Goal: Task Accomplishment & Management: Use online tool/utility

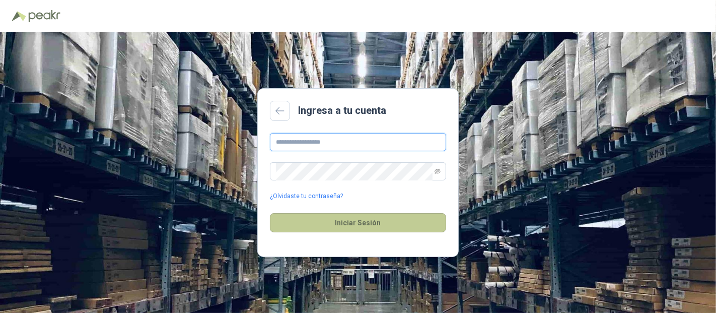
type input "**********"
click at [301, 223] on button "Iniciar Sesión" at bounding box center [358, 222] width 176 height 19
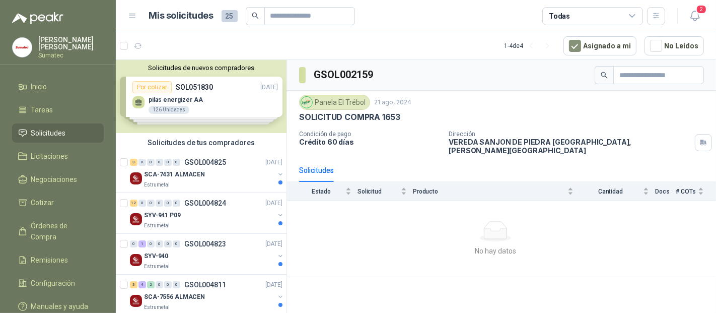
click at [129, 17] on icon at bounding box center [132, 16] width 9 height 9
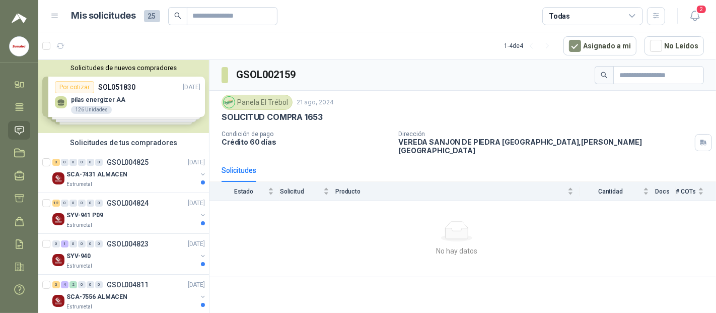
click at [56, 18] on icon at bounding box center [55, 16] width 6 height 4
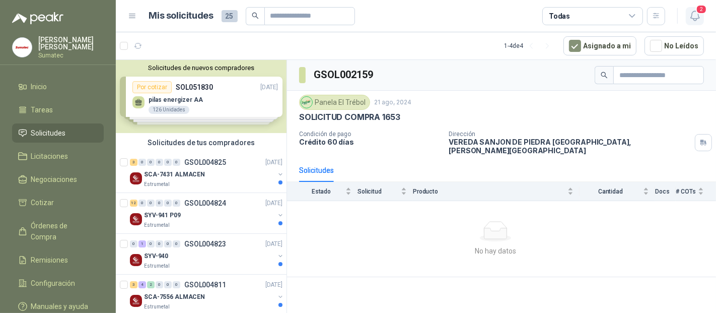
click at [694, 13] on icon "button" at bounding box center [695, 16] width 13 height 13
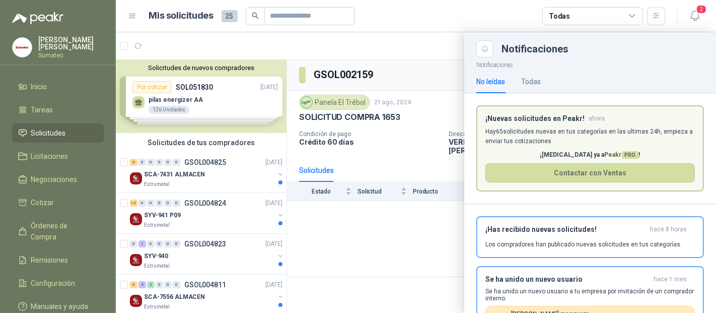
click at [683, 12] on div "2" at bounding box center [684, 16] width 39 height 16
click at [689, 15] on button "2" at bounding box center [695, 16] width 18 height 18
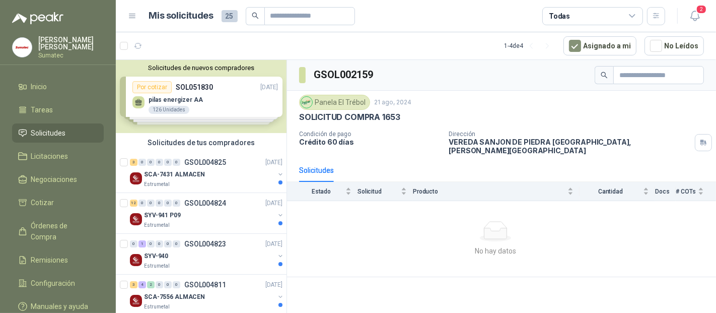
click at [57, 52] on p "Sumatec" at bounding box center [70, 55] width 65 height 6
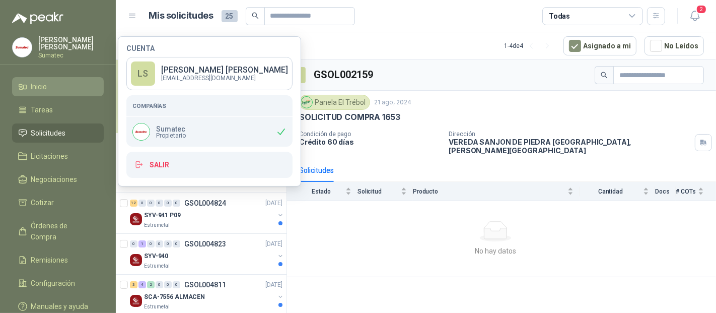
click at [51, 86] on li "Inicio" at bounding box center [58, 86] width 80 height 11
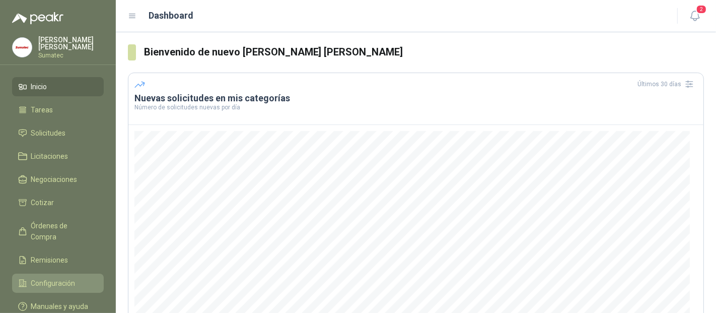
click at [47, 277] on span "Configuración" at bounding box center [53, 282] width 44 height 11
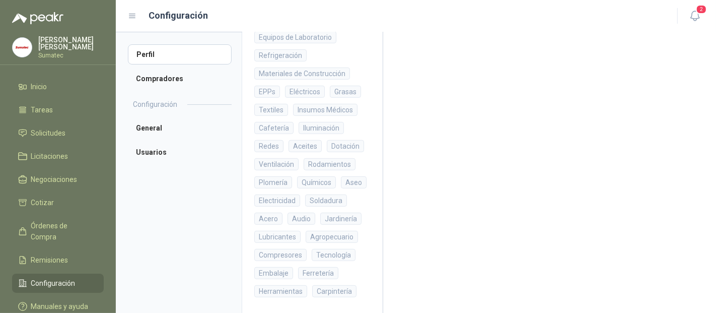
scroll to position [504, 0]
click at [156, 126] on li "General" at bounding box center [180, 128] width 104 height 20
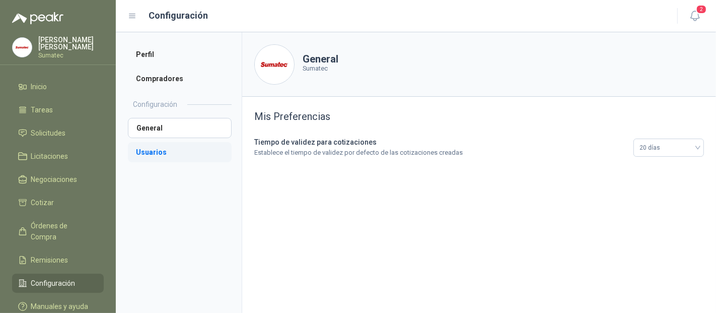
click at [175, 152] on li "Usuarios" at bounding box center [180, 152] width 104 height 20
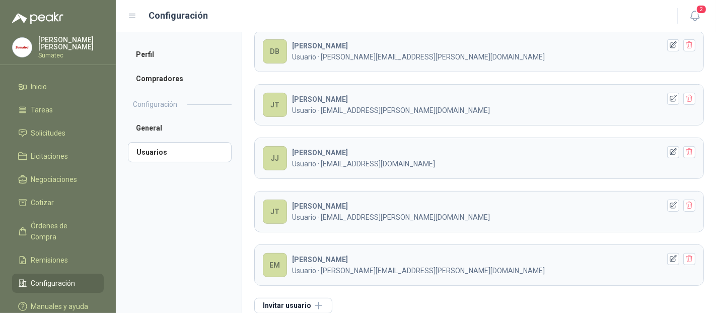
scroll to position [362, 0]
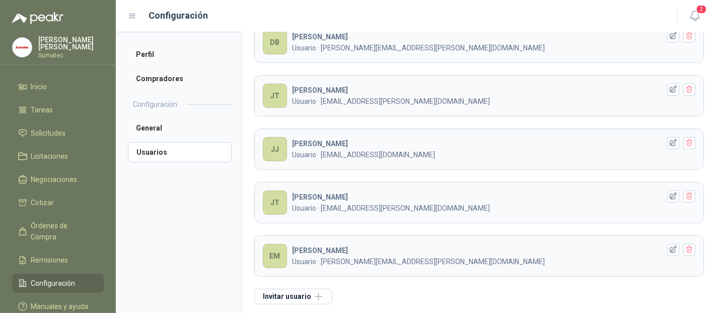
click at [344, 251] on b "EDUARD YONNY M" at bounding box center [320, 250] width 56 height 8
click at [669, 245] on icon "button" at bounding box center [673, 249] width 9 height 9
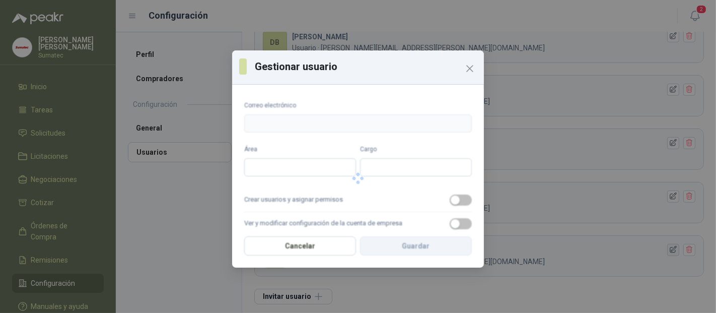
type input "**********"
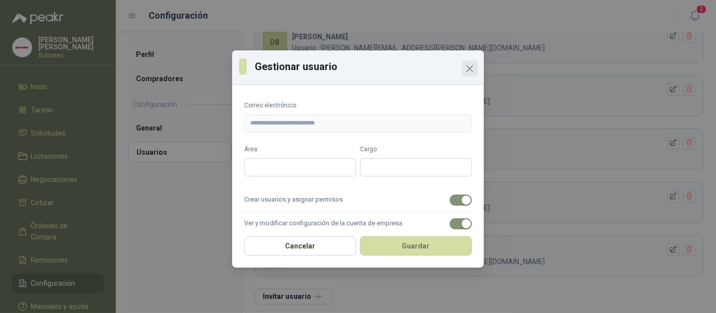
click at [471, 72] on icon "Close" at bounding box center [470, 68] width 12 height 12
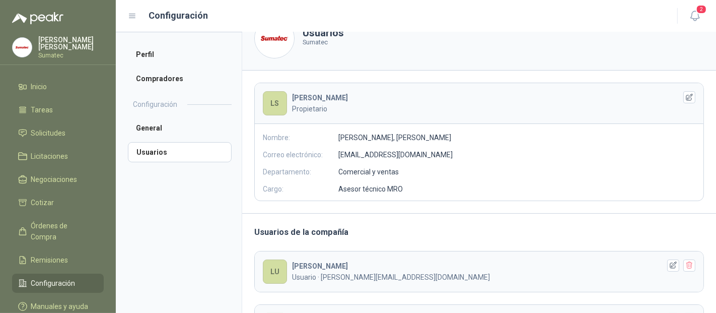
scroll to position [0, 0]
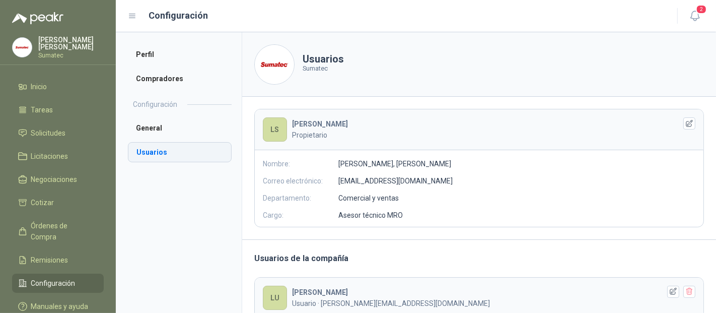
click at [158, 155] on li "Usuarios" at bounding box center [180, 152] width 104 height 20
click at [158, 130] on li "General" at bounding box center [180, 128] width 104 height 20
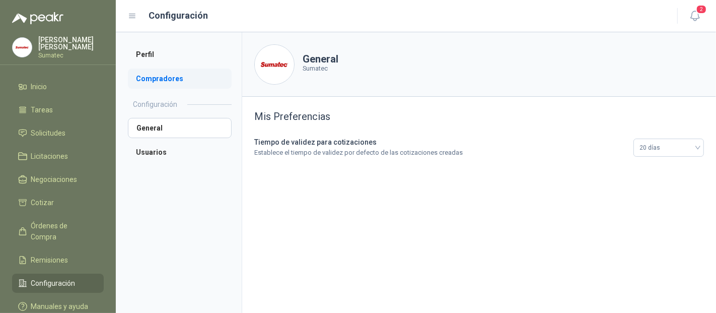
click at [178, 83] on li "Compradores" at bounding box center [180, 78] width 104 height 20
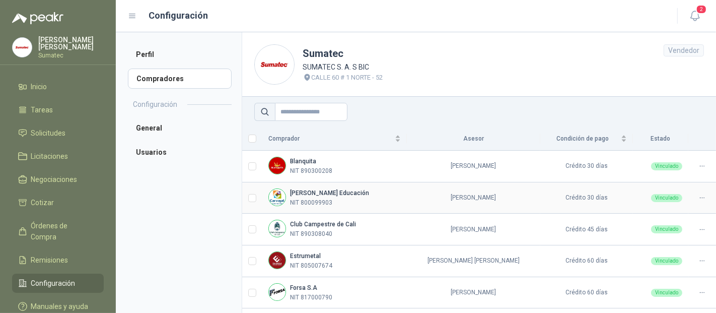
scroll to position [56, 0]
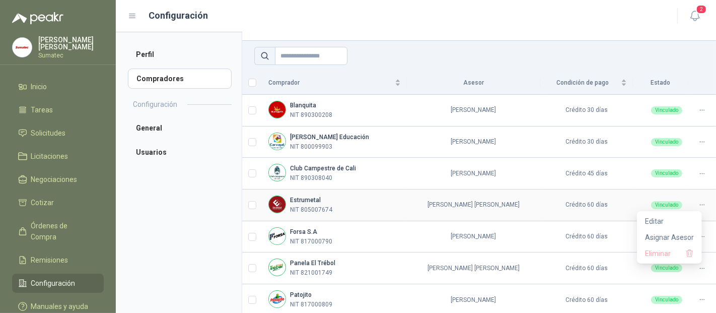
click at [698, 203] on icon at bounding box center [702, 205] width 8 height 8
click at [668, 236] on span "Asignar Asesor" at bounding box center [669, 237] width 49 height 11
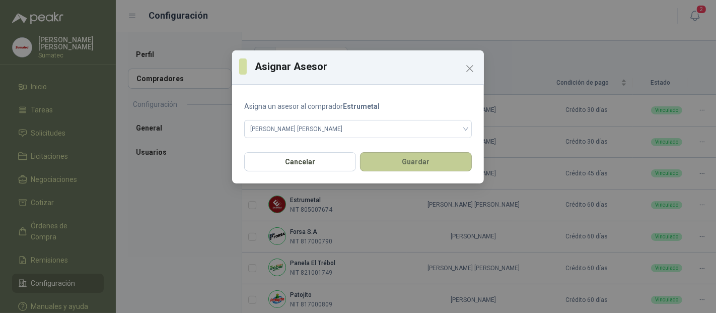
click at [405, 163] on button "Guardar" at bounding box center [416, 161] width 112 height 19
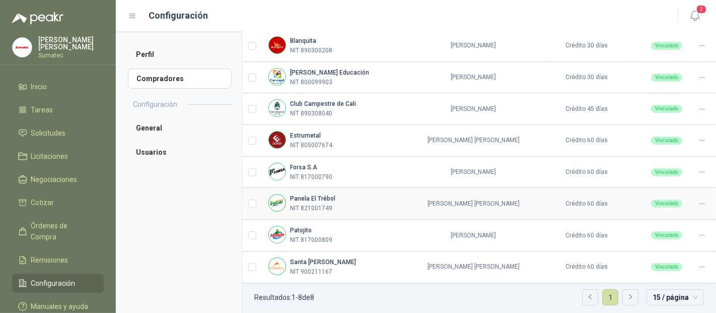
scroll to position [123, 0]
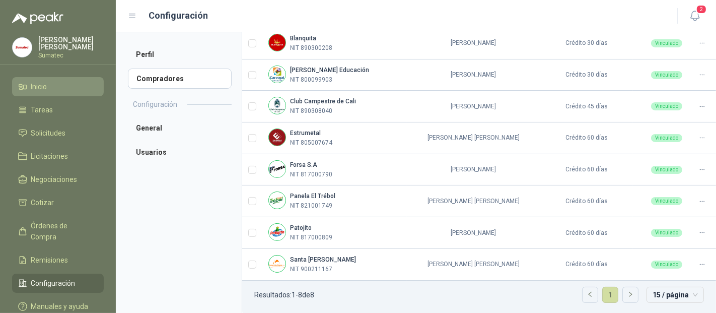
click at [48, 85] on li "Inicio" at bounding box center [58, 86] width 80 height 11
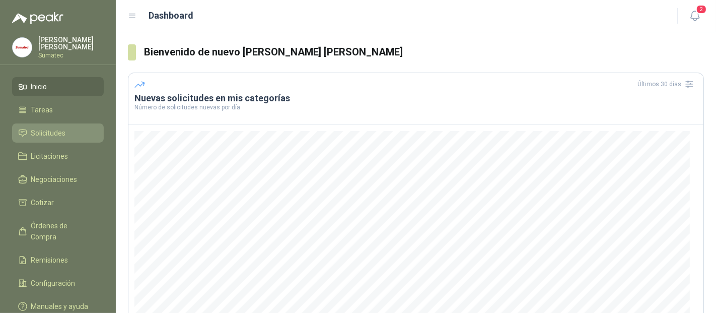
click at [53, 133] on span "Solicitudes" at bounding box center [48, 132] width 35 height 11
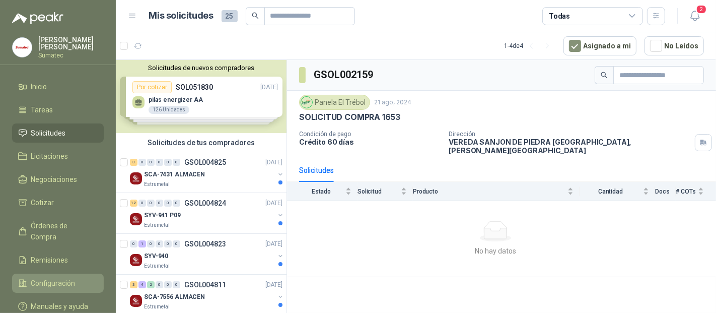
click at [57, 277] on span "Configuración" at bounding box center [53, 282] width 44 height 11
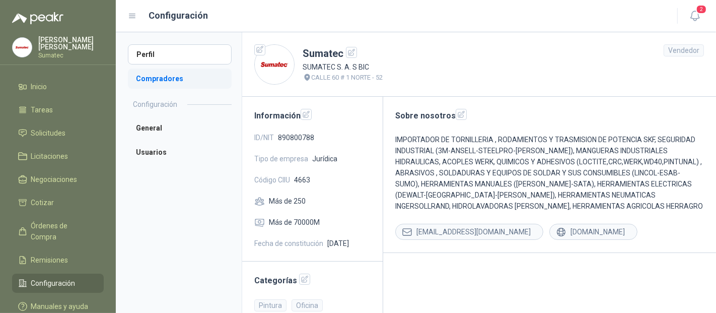
click at [164, 78] on li "Compradores" at bounding box center [180, 78] width 104 height 20
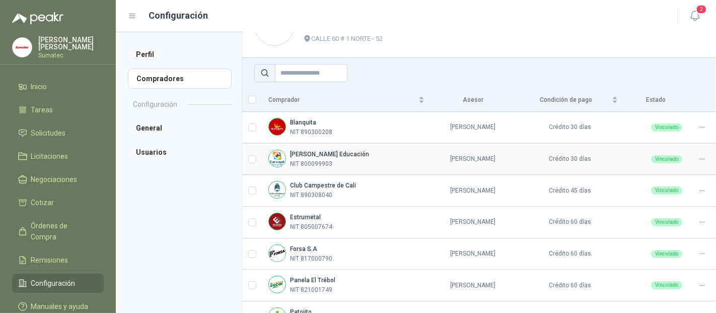
scroll to position [56, 0]
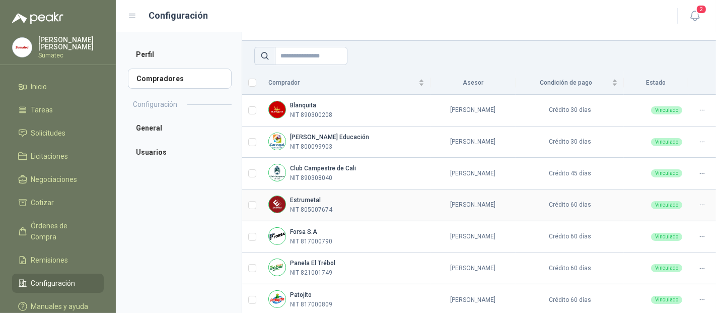
click at [698, 202] on icon at bounding box center [702, 205] width 8 height 8
click at [659, 218] on span "Editar" at bounding box center [669, 220] width 49 height 11
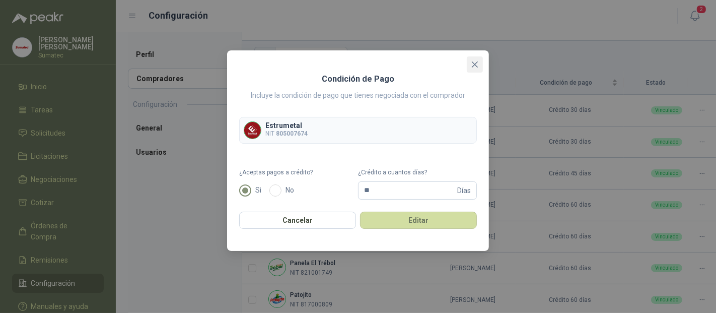
click at [476, 59] on button "Close" at bounding box center [475, 64] width 16 height 16
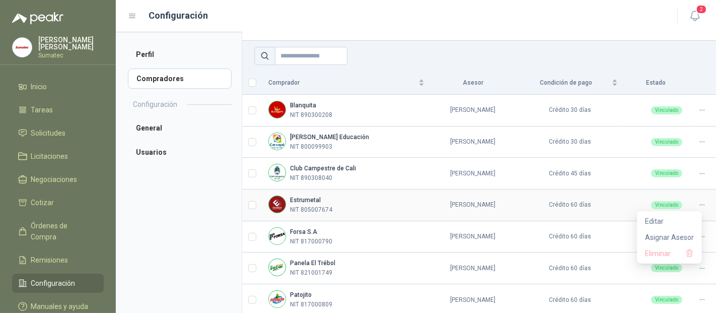
click at [698, 203] on icon at bounding box center [702, 205] width 8 height 8
click at [698, 202] on icon at bounding box center [702, 205] width 8 height 8
click at [700, 204] on icon at bounding box center [702, 204] width 4 height 1
click at [675, 239] on span "Asignar Asesor" at bounding box center [669, 237] width 49 height 11
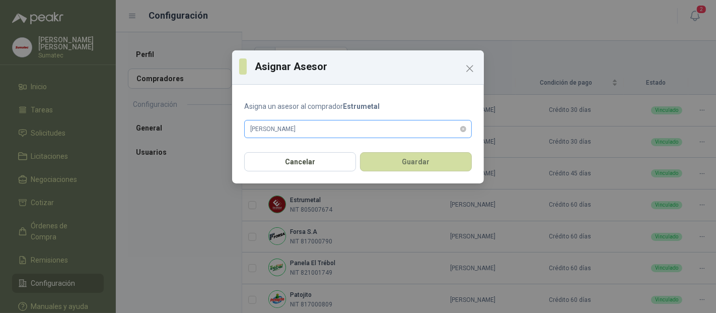
click at [273, 127] on span "[PERSON_NAME]" at bounding box center [357, 128] width 215 height 15
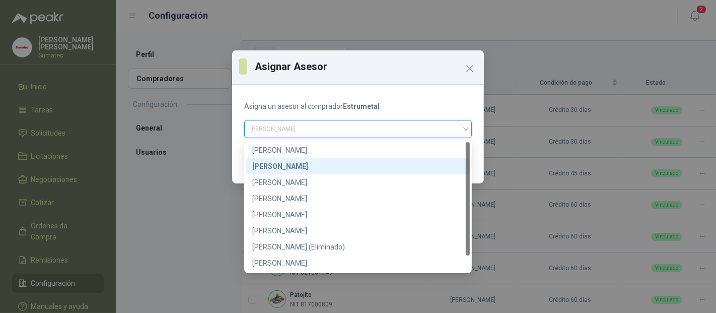
click at [314, 170] on div "[PERSON_NAME]" at bounding box center [357, 166] width 211 height 11
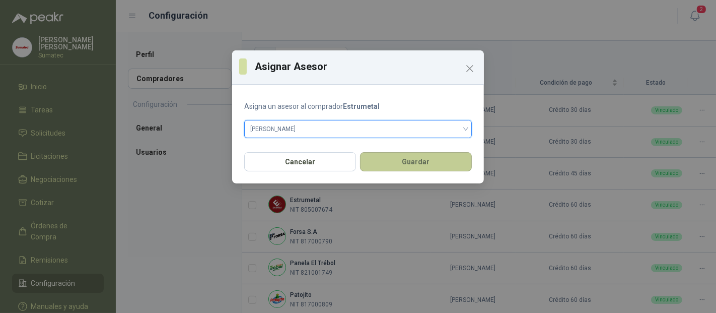
click at [421, 169] on button "Guardar" at bounding box center [416, 161] width 112 height 19
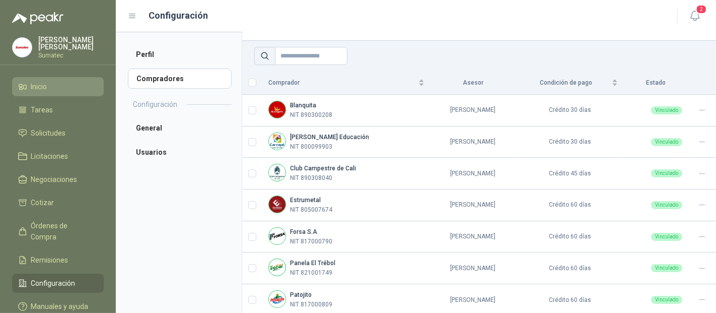
click at [46, 85] on span "Inicio" at bounding box center [39, 86] width 16 height 11
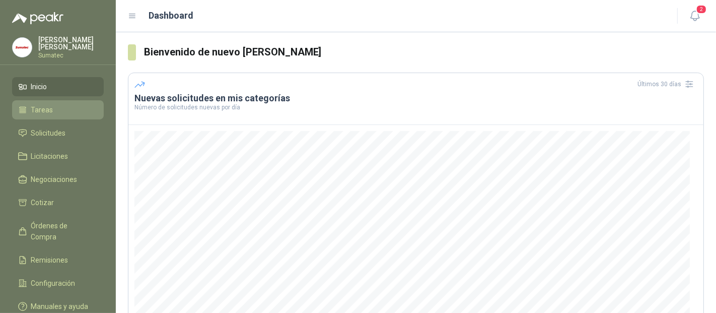
click at [35, 108] on span "Tareas" at bounding box center [42, 109] width 22 height 11
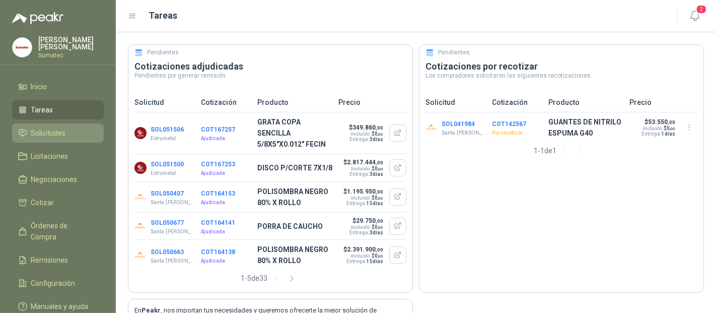
click at [54, 130] on span "Solicitudes" at bounding box center [48, 132] width 35 height 11
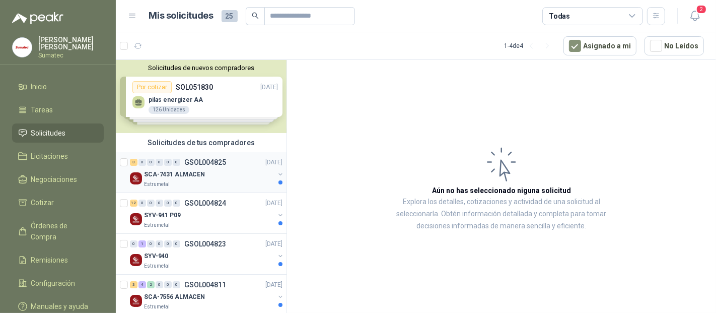
click at [276, 172] on button "button" at bounding box center [280, 174] width 8 height 8
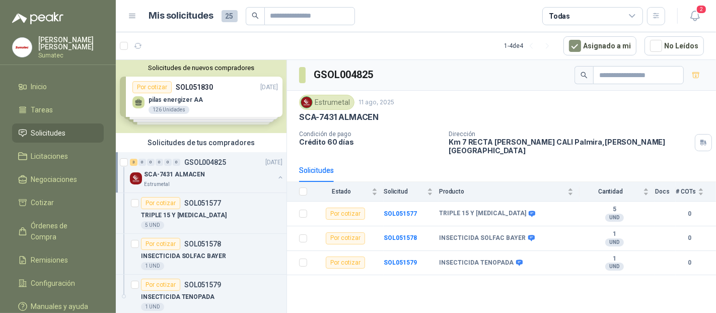
click at [265, 173] on div "SCA-7431 ALMACEN" at bounding box center [209, 174] width 130 height 12
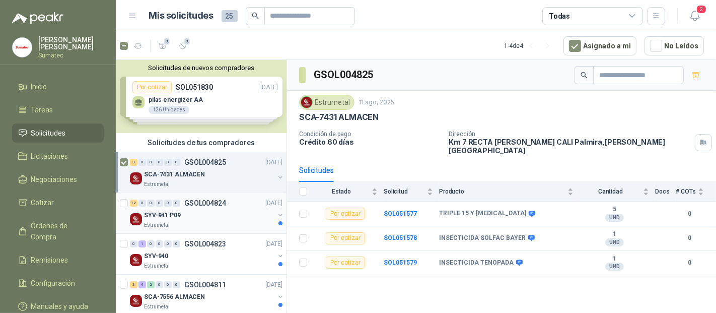
click at [122, 197] on div at bounding box center [125, 213] width 10 height 32
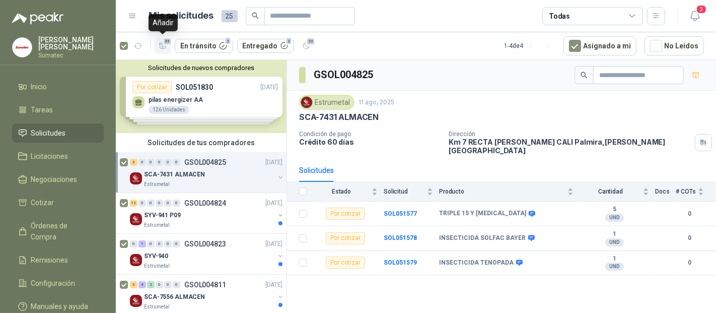
click at [159, 46] on icon "button" at bounding box center [163, 46] width 9 height 9
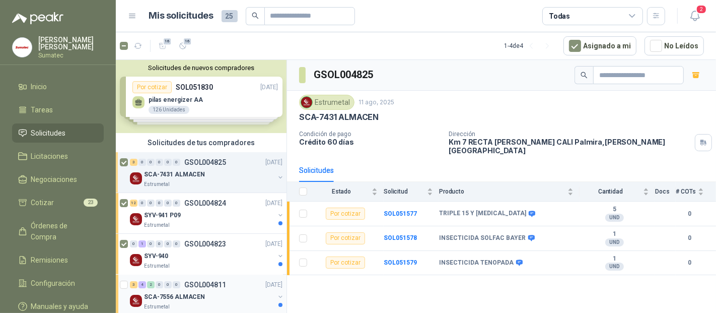
click at [123, 288] on div at bounding box center [125, 294] width 10 height 32
click at [181, 40] on button "16" at bounding box center [183, 46] width 16 height 16
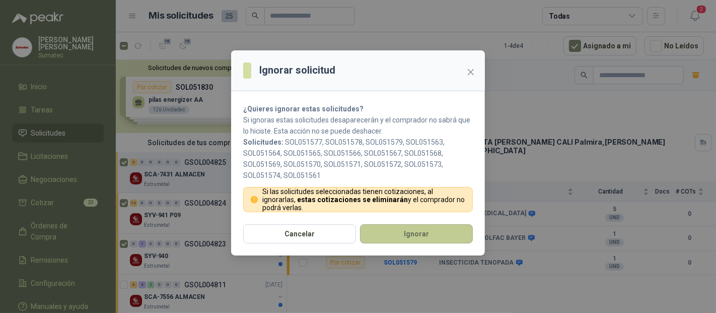
click at [387, 233] on button "Ignorar" at bounding box center [416, 233] width 113 height 19
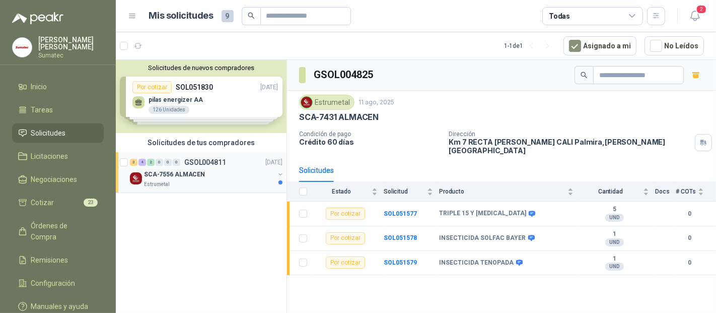
click at [213, 179] on div "SCA-7556 ALMACEN" at bounding box center [209, 174] width 130 height 12
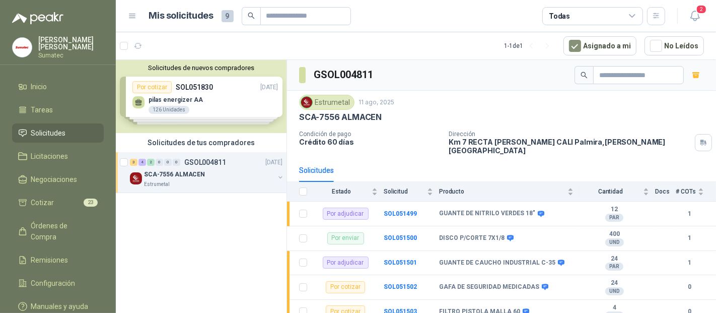
click at [282, 176] on button "button" at bounding box center [280, 177] width 8 height 8
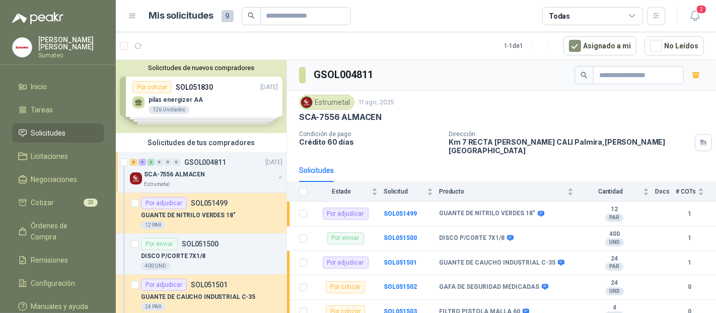
scroll to position [3, 0]
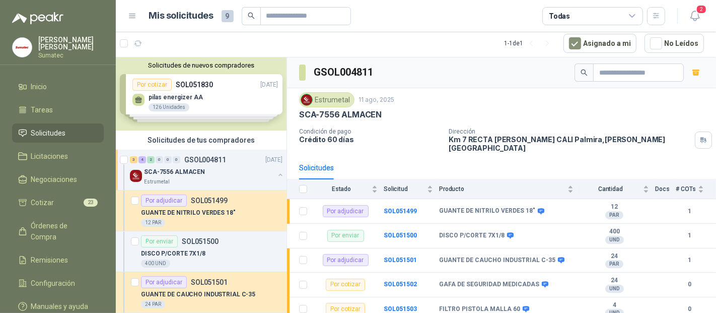
click at [276, 174] on button "button" at bounding box center [280, 175] width 8 height 8
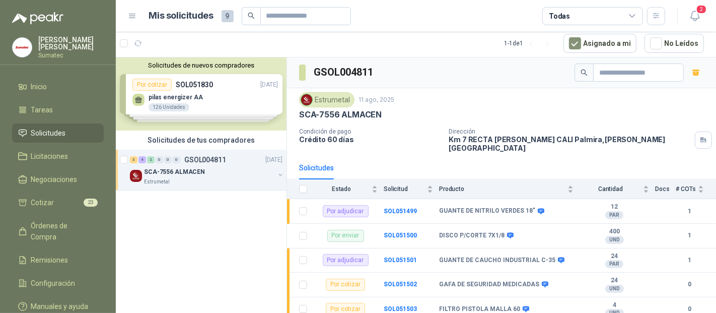
drag, startPoint x: 177, startPoint y: 179, endPoint x: 171, endPoint y: 221, distance: 42.7
click at [171, 221] on div "Solicitudes de nuevos compradores Por cotizar SOL051830 [DATE] pilas energizer …" at bounding box center [201, 185] width 171 height 256
click at [304, 47] on button "7" at bounding box center [306, 43] width 16 height 16
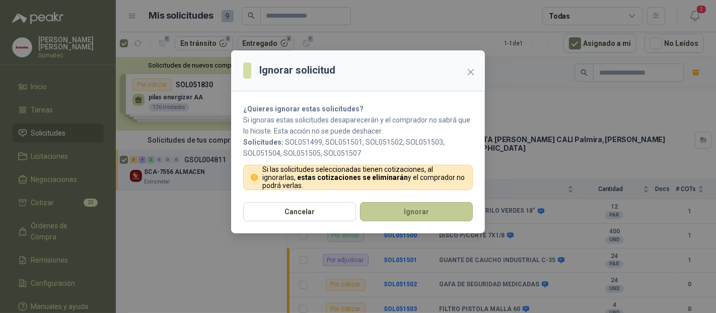
click at [403, 210] on button "Ignorar" at bounding box center [416, 211] width 113 height 19
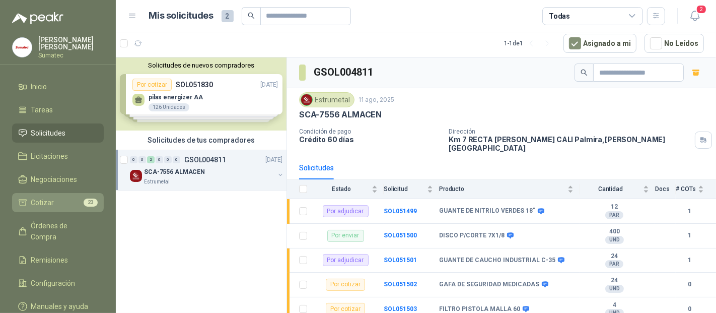
click at [70, 197] on li "Cotizar 23" at bounding box center [58, 202] width 80 height 11
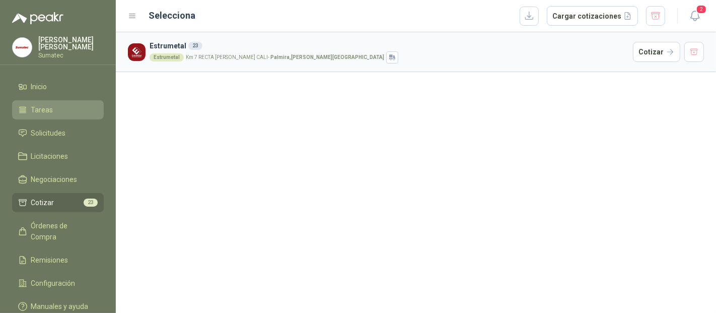
click at [52, 109] on li "Tareas" at bounding box center [58, 109] width 80 height 11
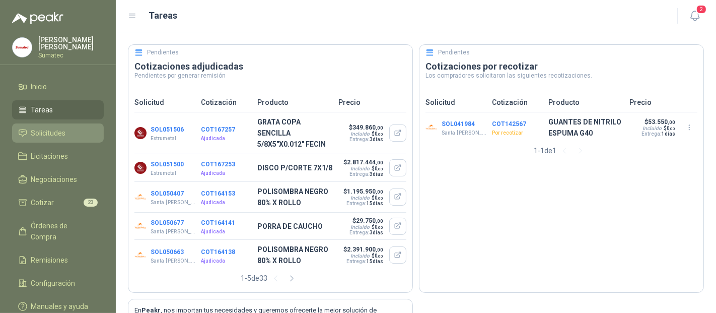
click at [61, 130] on span "Solicitudes" at bounding box center [48, 132] width 35 height 11
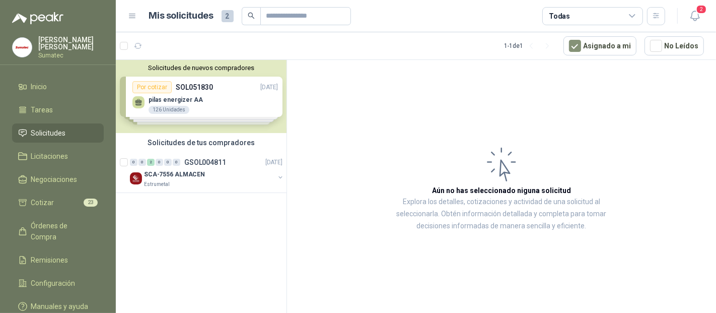
click at [33, 43] on div "[PERSON_NAME] Sumatec" at bounding box center [58, 47] width 92 height 22
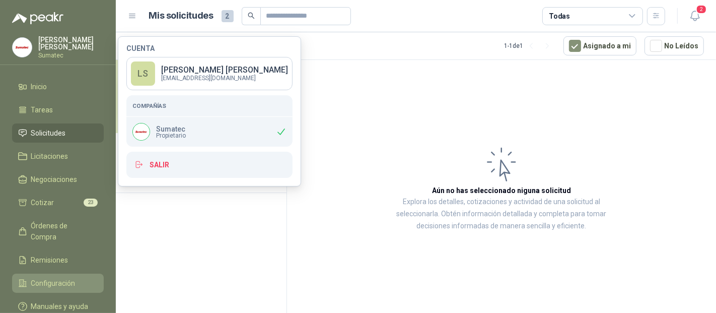
click at [62, 277] on span "Configuración" at bounding box center [53, 282] width 44 height 11
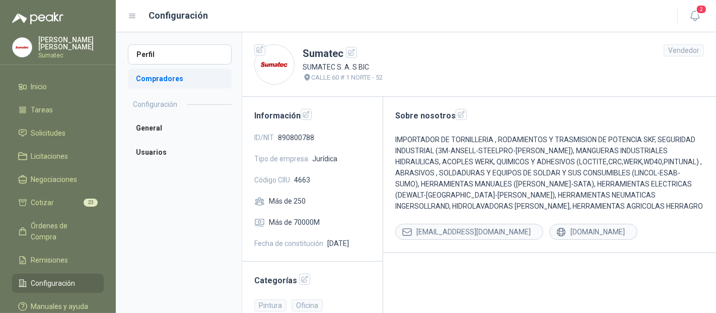
click at [166, 80] on li "Compradores" at bounding box center [180, 78] width 104 height 20
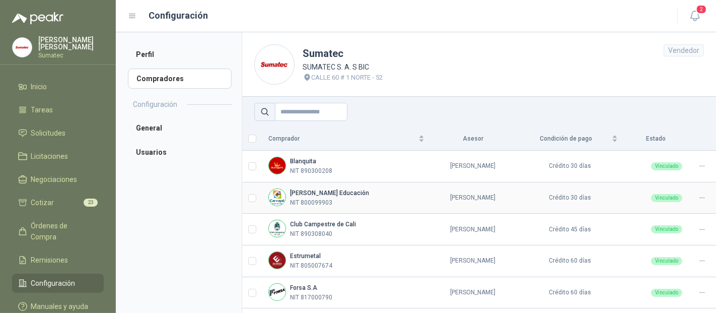
scroll to position [123, 0]
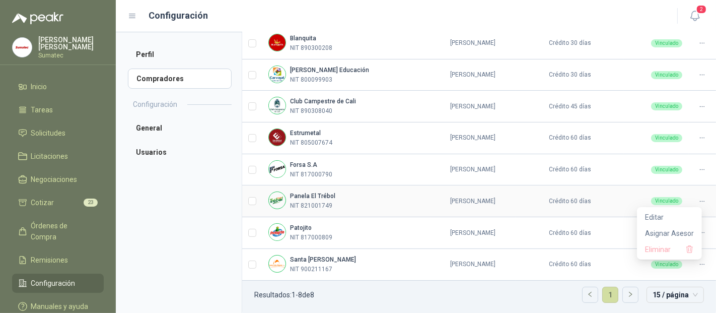
click at [700, 201] on icon at bounding box center [702, 201] width 4 height 1
click at [665, 232] on span "Asignar Asesor" at bounding box center [669, 233] width 49 height 11
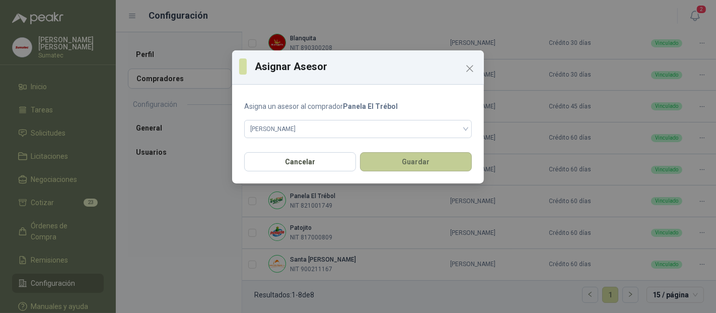
click at [418, 166] on button "Guardar" at bounding box center [416, 161] width 112 height 19
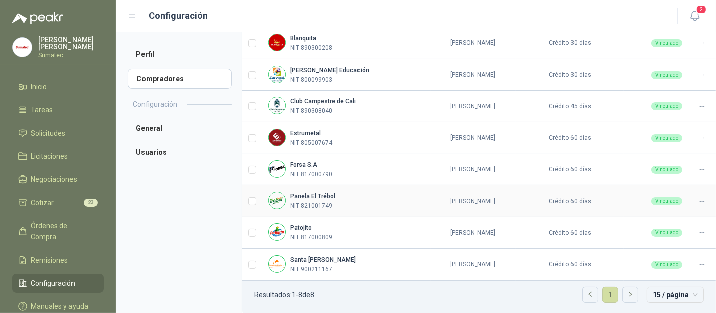
click at [698, 198] on icon at bounding box center [702, 201] width 8 height 8
click at [688, 198] on td at bounding box center [702, 201] width 28 height 32
click at [698, 200] on icon at bounding box center [702, 201] width 8 height 8
click at [665, 211] on span "Editar" at bounding box center [669, 216] width 49 height 11
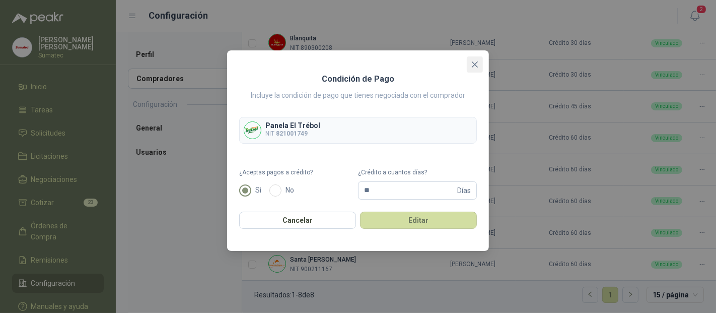
click at [477, 61] on icon "close" at bounding box center [475, 64] width 8 height 8
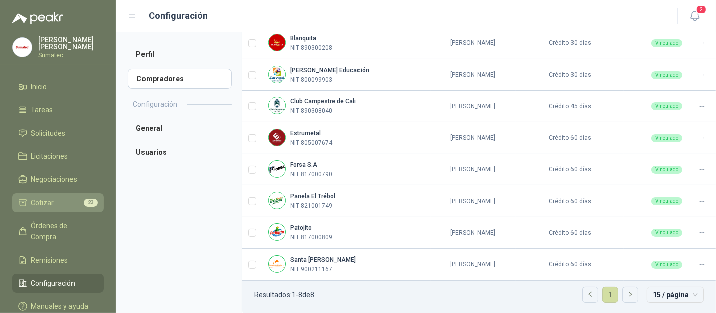
click at [69, 193] on link "Cotizar 23" at bounding box center [58, 202] width 92 height 19
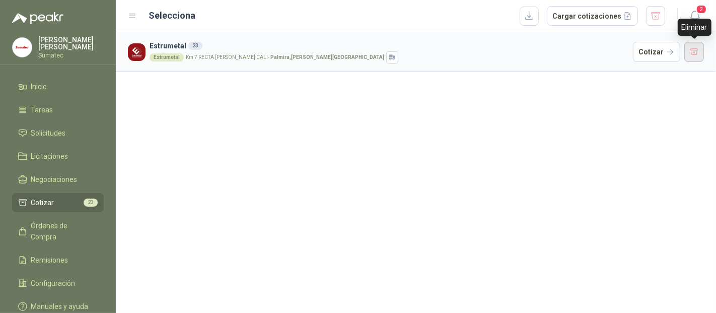
click at [689, 54] on button "button" at bounding box center [694, 52] width 20 height 20
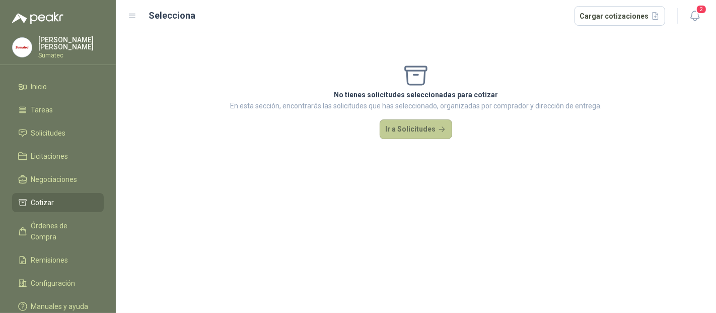
click at [415, 131] on button "Ir a Solicitudes" at bounding box center [416, 129] width 72 height 20
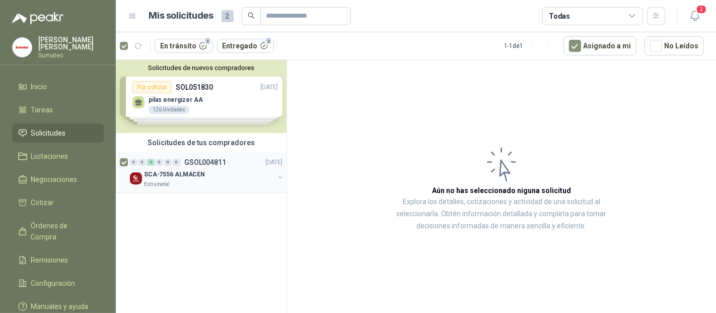
click at [280, 176] on button "button" at bounding box center [280, 177] width 8 height 8
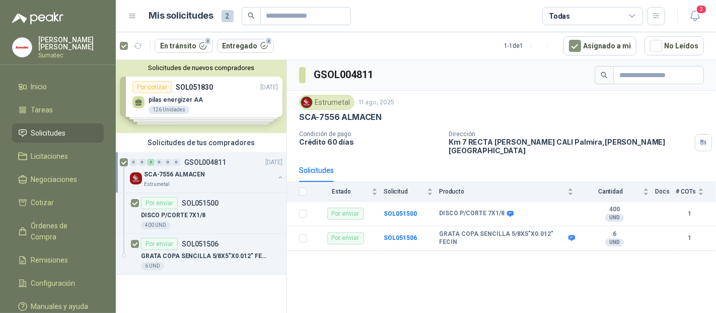
click at [238, 180] on div "Estrumetal" at bounding box center [209, 184] width 130 height 8
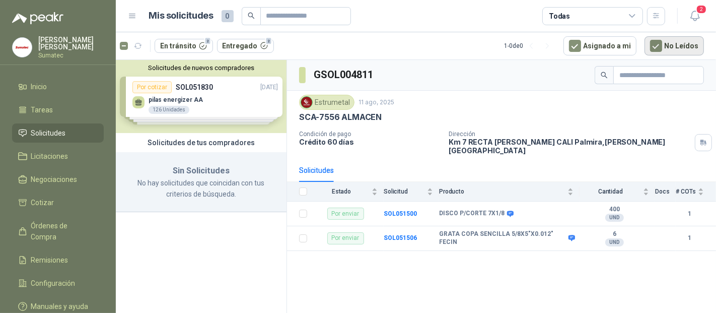
click at [665, 44] on button "No Leídos" at bounding box center [673, 45] width 59 height 19
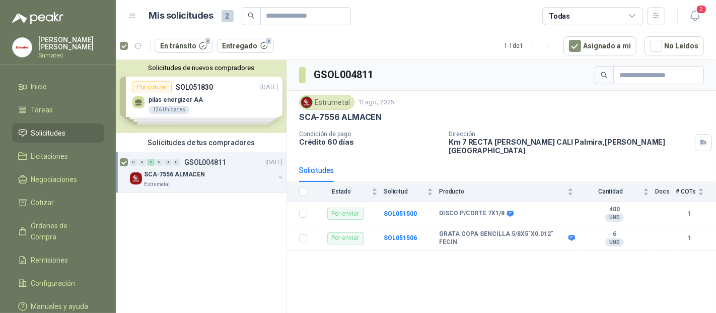
click at [201, 180] on div "Estrumetal" at bounding box center [209, 184] width 130 height 8
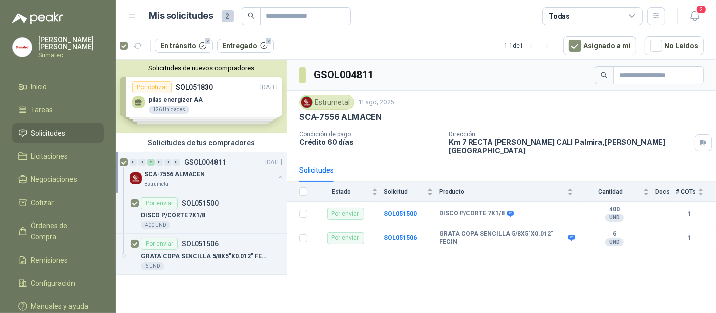
click at [201, 180] on div "Estrumetal" at bounding box center [209, 184] width 130 height 8
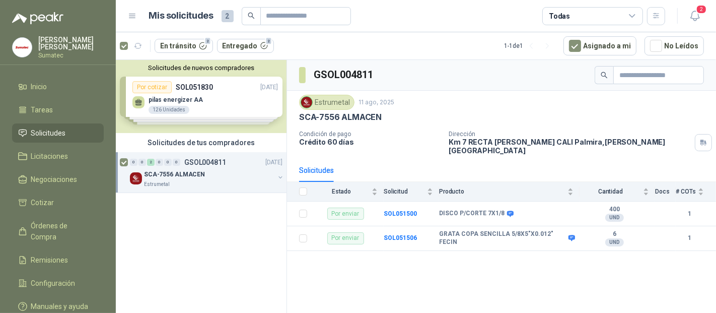
drag, startPoint x: 228, startPoint y: 172, endPoint x: 187, endPoint y: 219, distance: 62.4
click at [187, 219] on div "Solicitudes de nuevos compradores Por cotizar SOL051830 [DATE] pilas energizer …" at bounding box center [201, 188] width 171 height 256
click at [562, 41] on div "1 - 1 de 1 Asignado a mi No Leídos" at bounding box center [604, 45] width 200 height 19
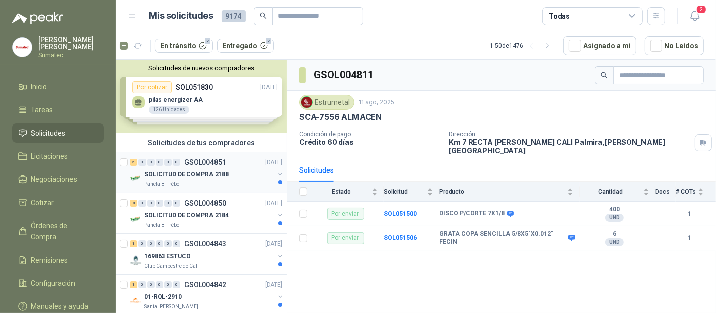
click at [190, 175] on p "SOLICITUD DE COMPRA 2188" at bounding box center [186, 175] width 85 height 10
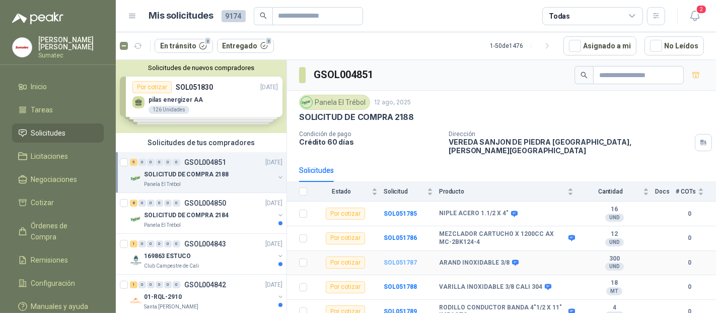
click at [392, 259] on b "SOL051787" at bounding box center [400, 262] width 33 height 7
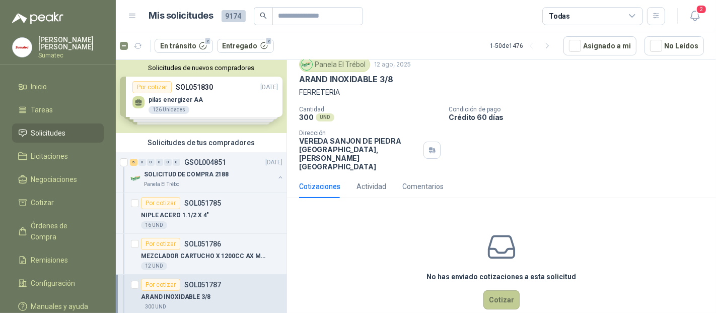
click at [496, 290] on button "Cotizar" at bounding box center [501, 299] width 36 height 19
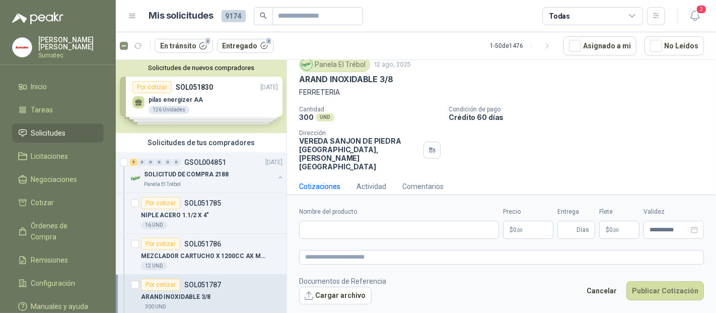
scroll to position [29, 0]
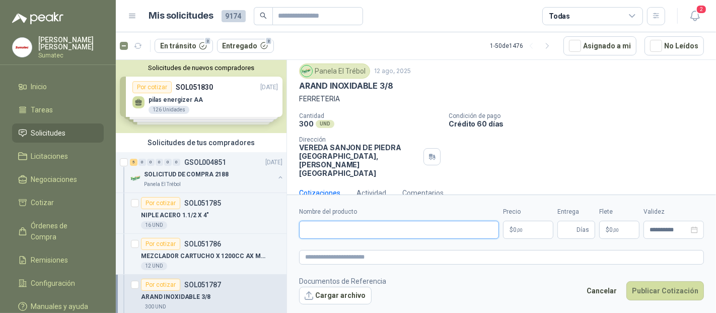
click at [358, 227] on input "Nombre del producto" at bounding box center [399, 229] width 200 height 18
type input "****"
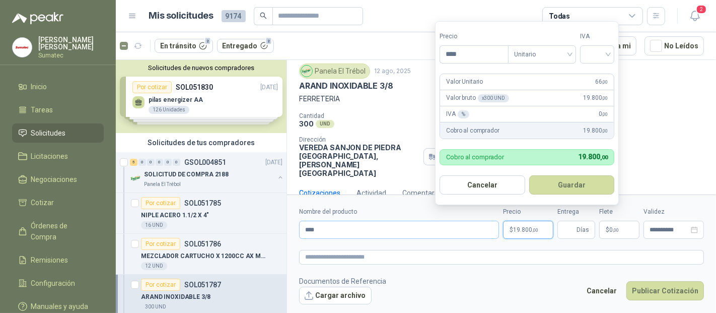
type input "****"
click at [604, 63] on span at bounding box center [597, 54] width 22 height 17
click at [597, 75] on div "19%" at bounding box center [600, 75] width 19 height 11
click at [574, 180] on button "Guardar" at bounding box center [573, 184] width 87 height 19
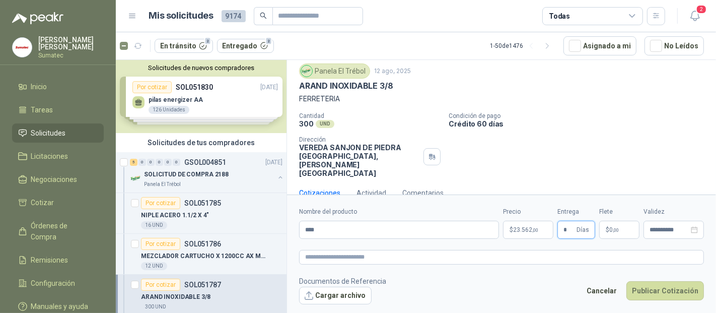
type input "*"
click at [615, 236] on p "$ 0 ,00" at bounding box center [619, 229] width 40 height 18
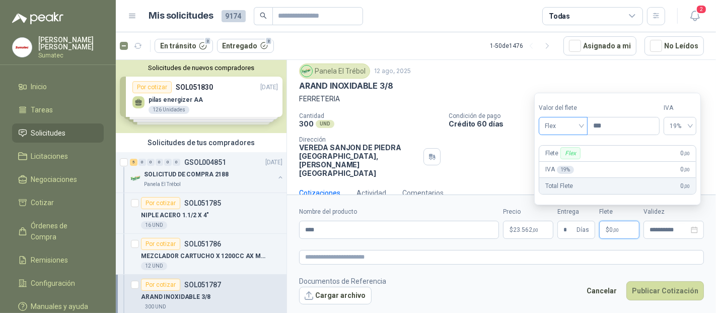
click at [566, 127] on span "Flex" at bounding box center [563, 125] width 37 height 15
click at [558, 162] on div "Incluido" at bounding box center [564, 163] width 35 height 11
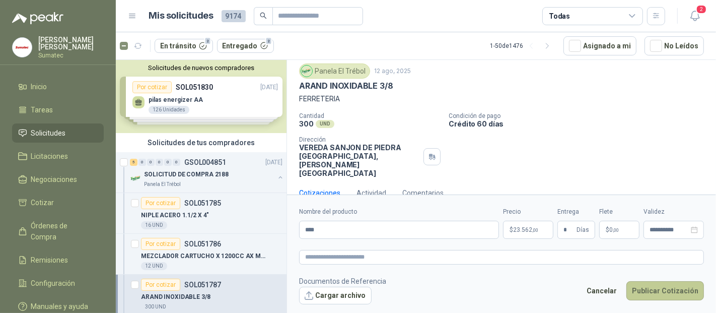
click at [688, 289] on button "Publicar Cotización" at bounding box center [665, 290] width 78 height 19
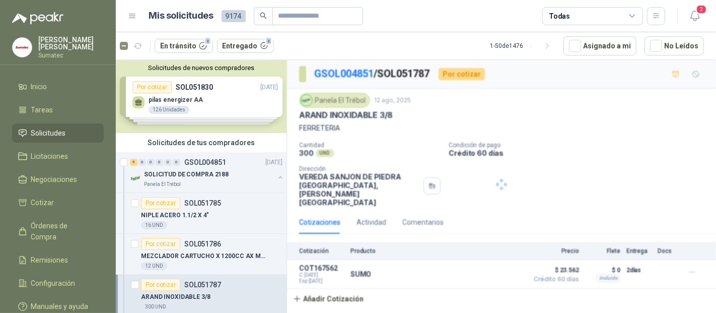
scroll to position [0, 0]
click at [211, 176] on p "SOLICITUD DE COMPRA 2188" at bounding box center [186, 175] width 85 height 10
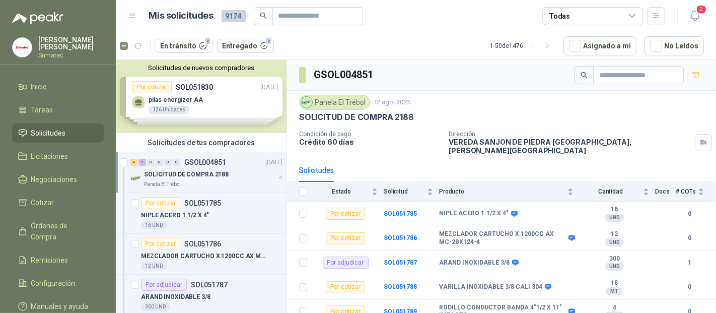
click at [127, 162] on div at bounding box center [125, 172] width 10 height 32
click at [276, 173] on button "button" at bounding box center [280, 177] width 8 height 8
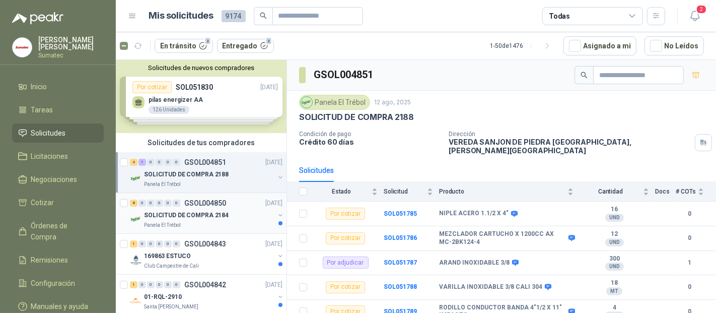
scroll to position [3, 0]
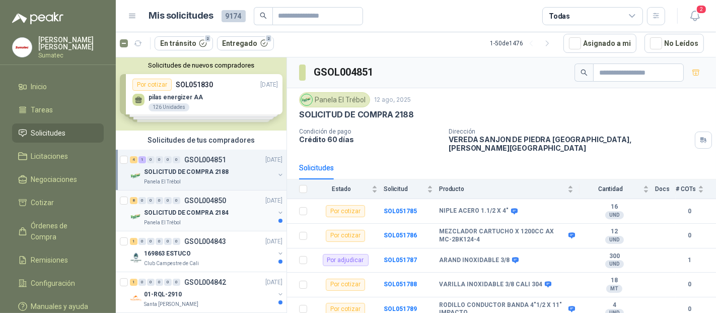
click at [162, 205] on div "8 0 0 0 0 0 GSOL004850 [DATE]" at bounding box center [207, 200] width 155 height 12
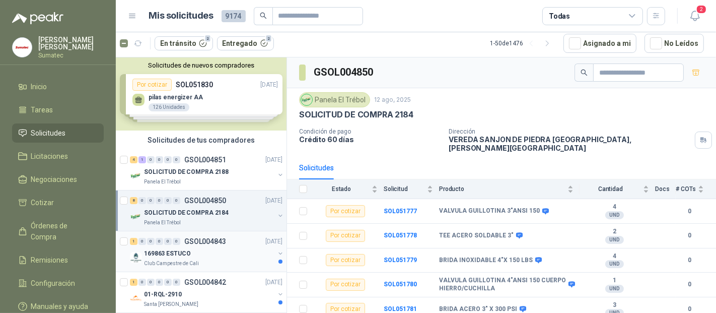
click at [168, 251] on p "169863 ESTUCO" at bounding box center [167, 254] width 46 height 10
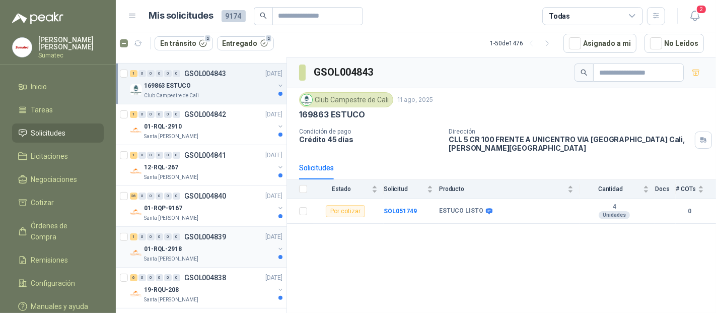
scroll to position [112, 0]
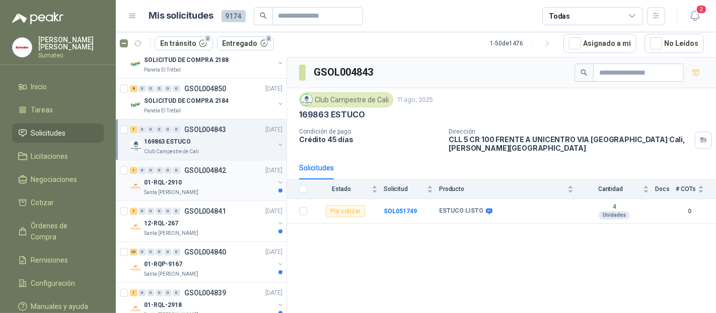
click at [199, 179] on div "01-RQL-2910" at bounding box center [209, 182] width 130 height 12
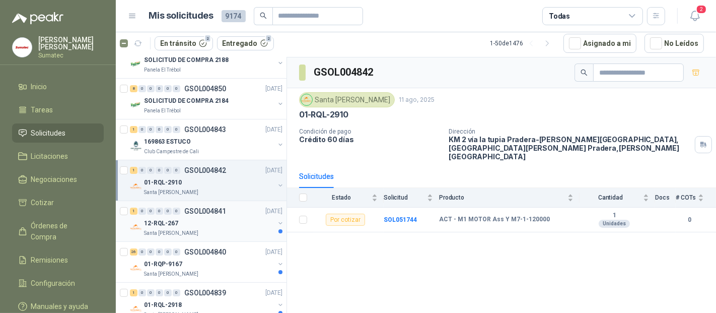
click at [183, 223] on div "12-RQL-267" at bounding box center [209, 223] width 130 height 12
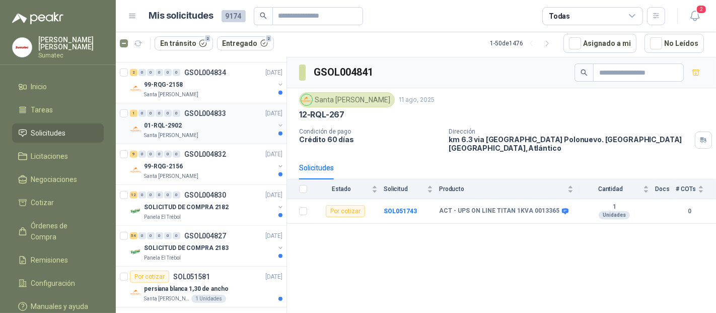
scroll to position [559, 0]
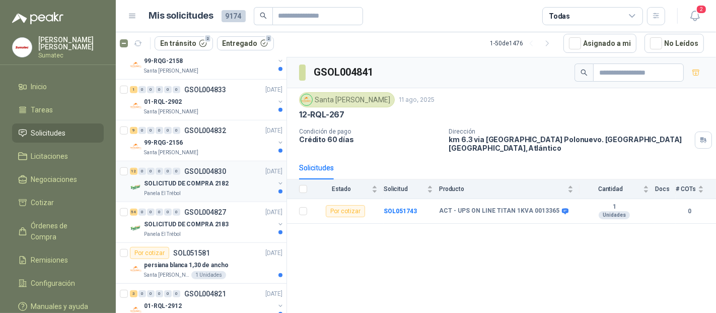
click at [200, 168] on p "GSOL004830" at bounding box center [205, 171] width 42 height 7
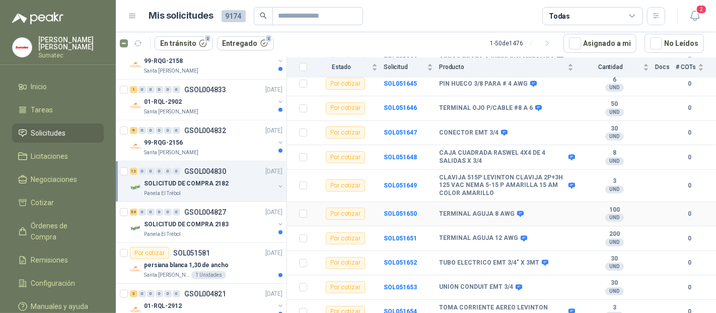
scroll to position [180, 0]
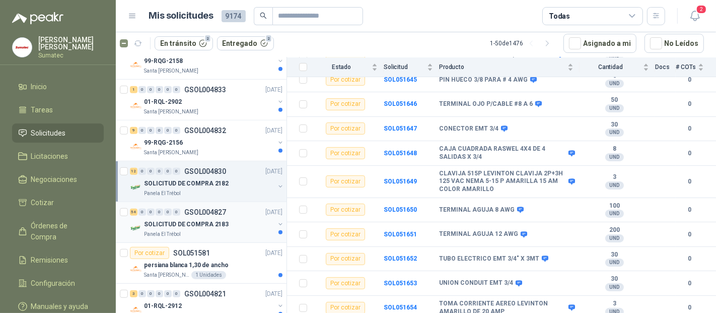
click at [172, 219] on p "SOLICITUD DE COMPRA 2183" at bounding box center [186, 224] width 85 height 10
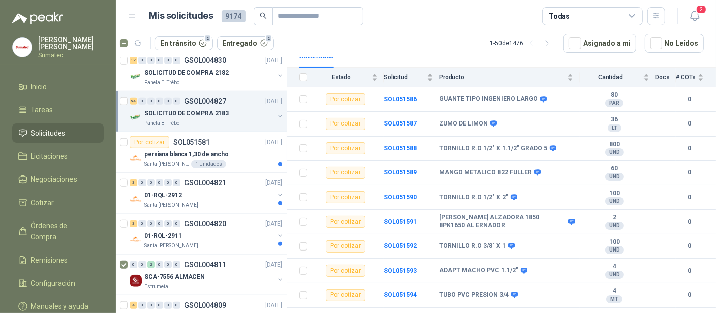
scroll to position [615, 0]
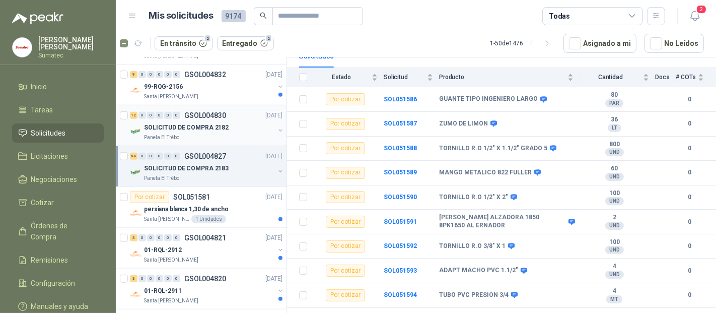
click at [237, 115] on div "12 0 0 0 0 0 GSOL004830 [DATE]" at bounding box center [207, 115] width 155 height 12
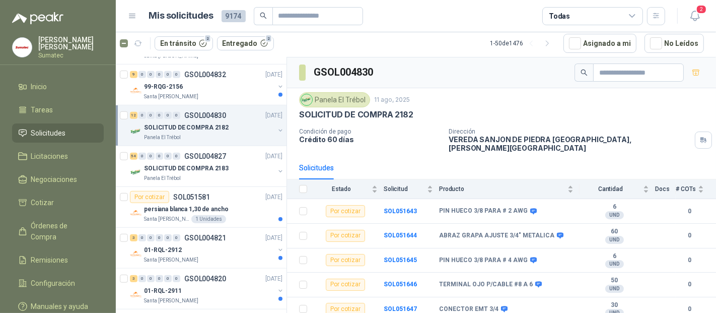
click at [246, 128] on div "SOLICITUD DE COMPRA 2182" at bounding box center [209, 127] width 130 height 12
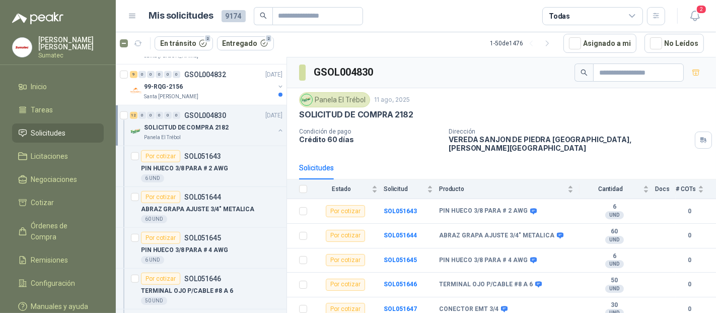
click at [276, 126] on button "button" at bounding box center [280, 130] width 8 height 8
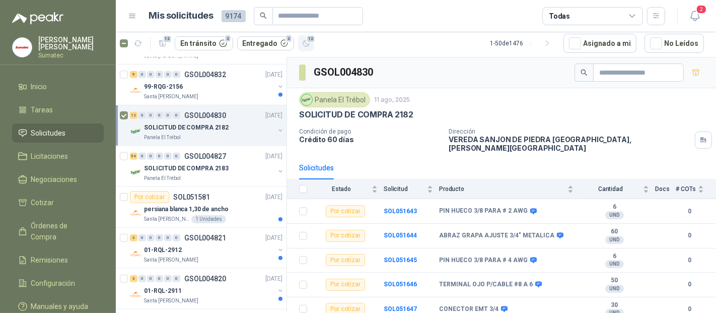
click at [302, 41] on icon "button" at bounding box center [306, 43] width 9 height 9
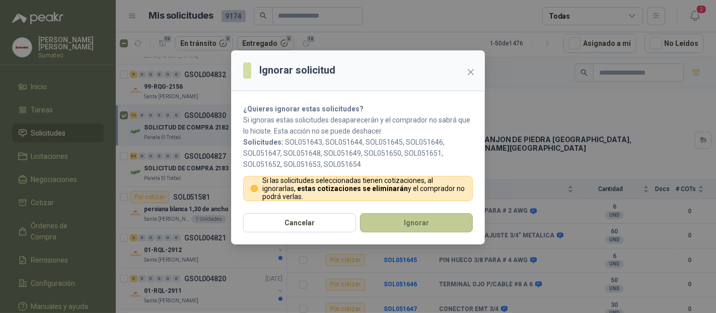
click at [443, 226] on button "Ignorar" at bounding box center [416, 222] width 113 height 19
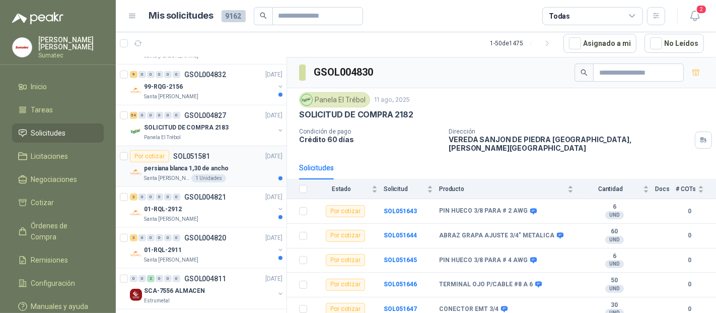
scroll to position [559, 0]
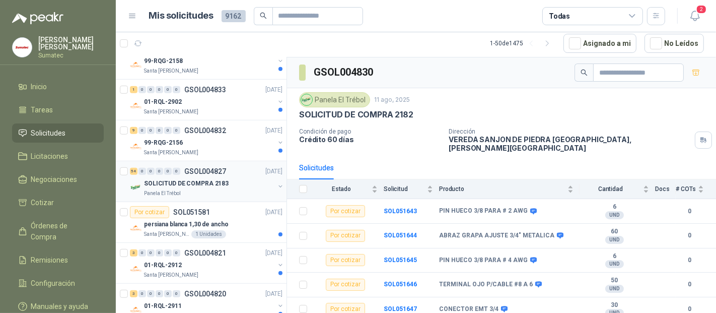
click at [194, 179] on p "SOLICITUD DE COMPRA 2183" at bounding box center [186, 184] width 85 height 10
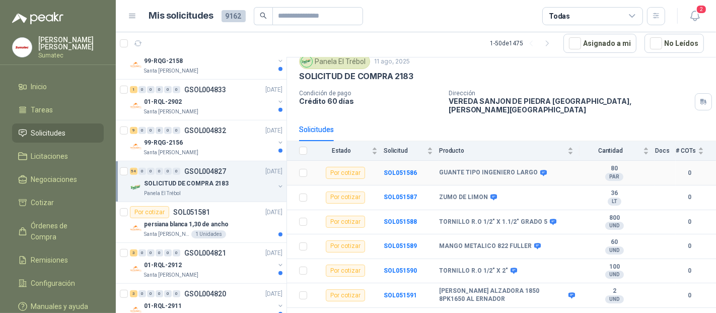
scroll to position [56, 0]
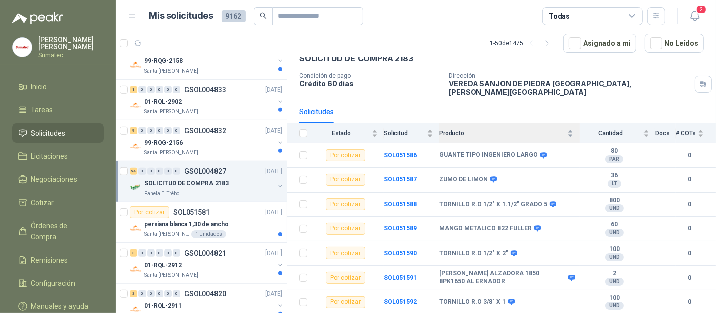
click at [509, 129] on span "Producto" at bounding box center [502, 132] width 126 height 7
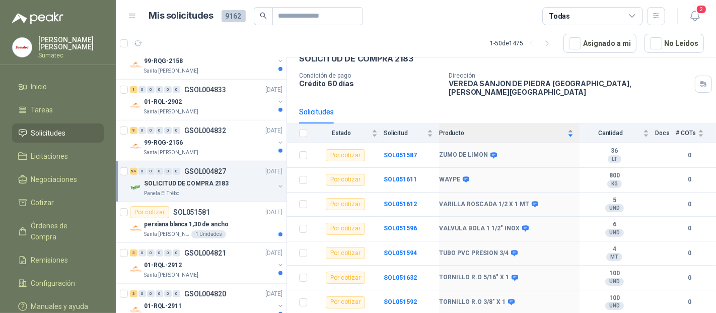
click at [484, 128] on div "Producto" at bounding box center [506, 133] width 134 height 10
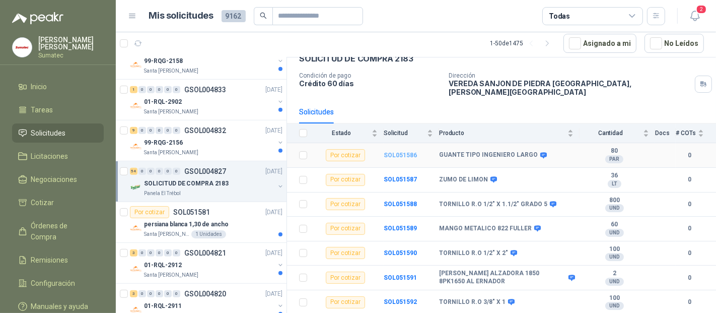
click at [407, 152] on b "SOL051586" at bounding box center [400, 155] width 33 height 7
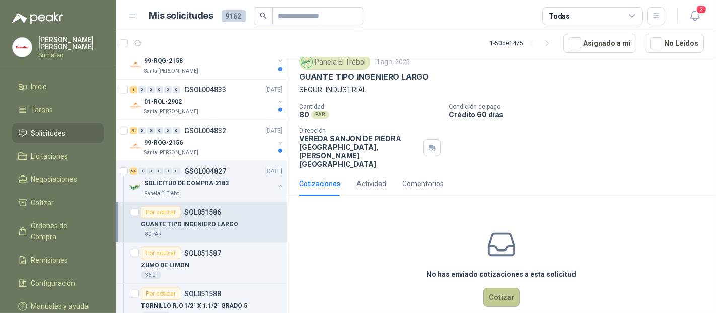
click at [507, 287] on button "Cotizar" at bounding box center [501, 296] width 36 height 19
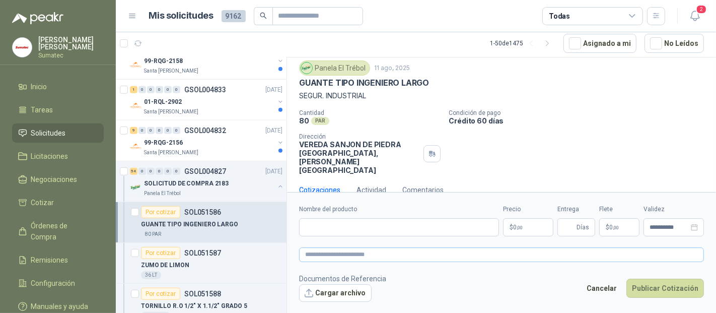
scroll to position [29, 0]
click at [350, 226] on input "Nombre del producto" at bounding box center [399, 227] width 200 height 18
paste input "**********"
type input "**********"
click at [529, 231] on p "$ 0 ,00" at bounding box center [528, 227] width 50 height 18
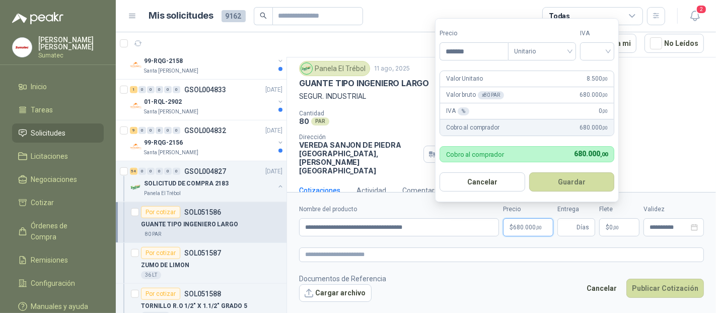
type input "*******"
click at [600, 72] on div "19%" at bounding box center [600, 72] width 19 height 11
click at [580, 186] on button "Guardar" at bounding box center [573, 181] width 87 height 19
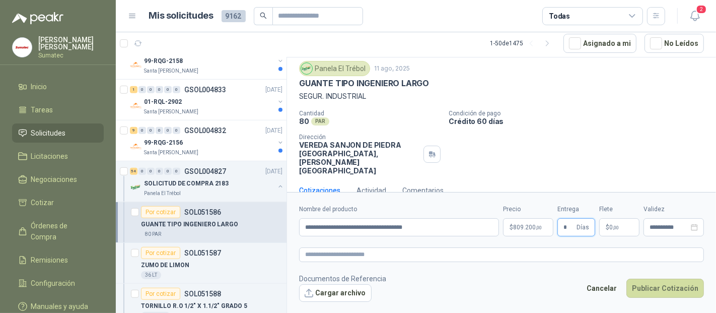
type input "*"
click at [618, 228] on span ",00" at bounding box center [616, 228] width 6 height 6
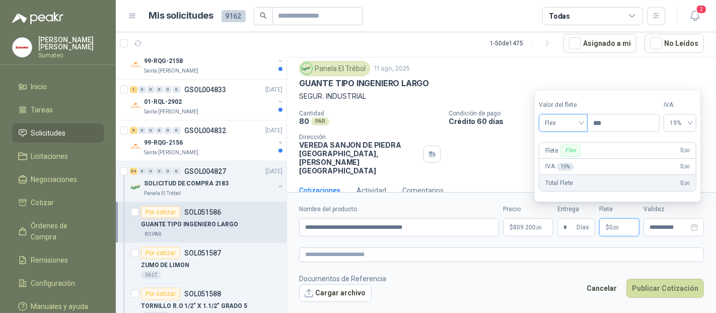
click at [566, 128] on span "Flex" at bounding box center [563, 122] width 37 height 15
click at [551, 159] on div "Incluido" at bounding box center [564, 160] width 35 height 11
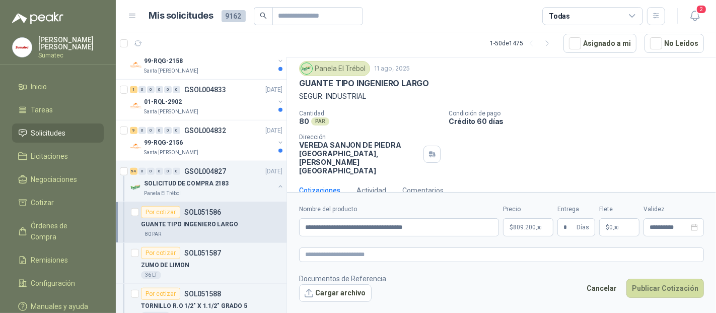
click at [623, 241] on form "**********" at bounding box center [501, 253] width 429 height 122
click at [327, 289] on button "Cargar archivo" at bounding box center [335, 293] width 72 height 18
click at [353, 294] on button "Cargar archivo" at bounding box center [335, 293] width 72 height 18
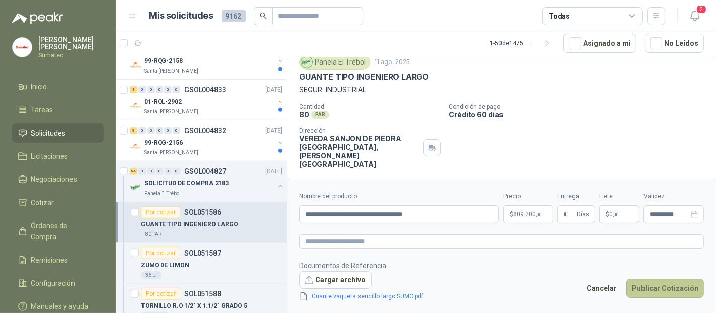
click at [650, 291] on button "Publicar Cotización" at bounding box center [665, 287] width 78 height 19
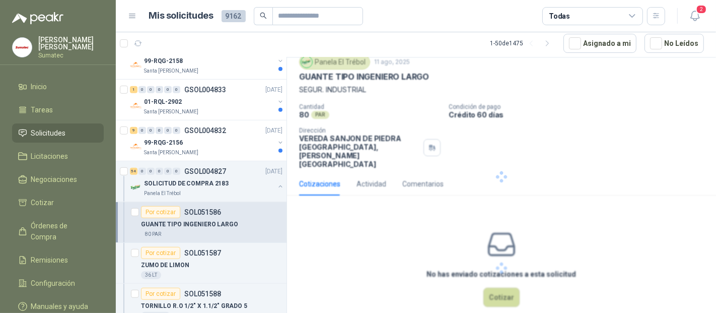
scroll to position [0, 0]
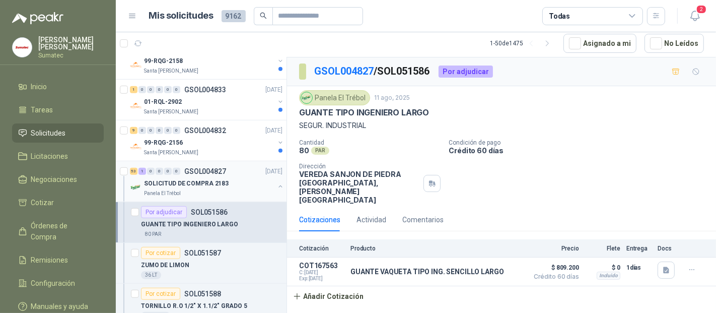
click at [214, 183] on p "SOLICITUD DE COMPRA 2183" at bounding box center [186, 184] width 85 height 10
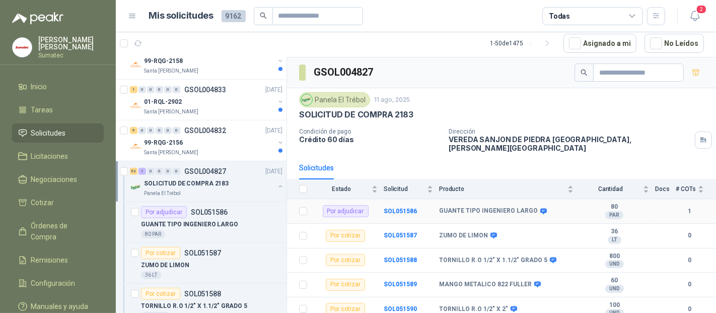
click at [516, 199] on td "GUANTE TIPO INGENIERO LARGO" at bounding box center [509, 211] width 140 height 25
click at [517, 185] on span "Producto" at bounding box center [502, 188] width 126 height 7
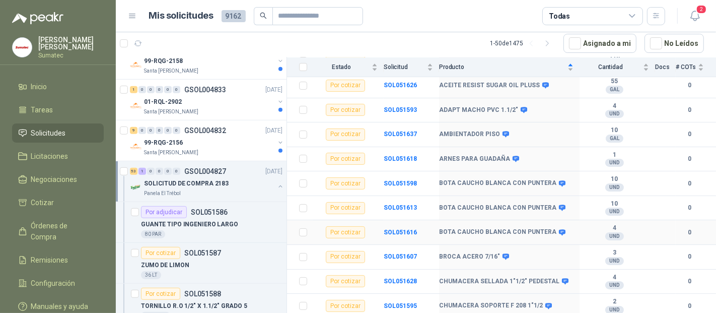
scroll to position [168, 0]
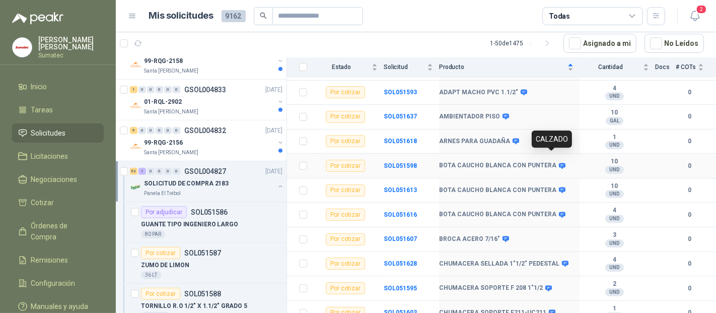
click at [558, 162] on icon at bounding box center [562, 166] width 8 height 8
click at [559, 187] on icon at bounding box center [562, 190] width 7 height 6
click at [559, 211] on icon at bounding box center [562, 214] width 7 height 6
click at [406, 162] on b "SOL051598" at bounding box center [400, 165] width 33 height 7
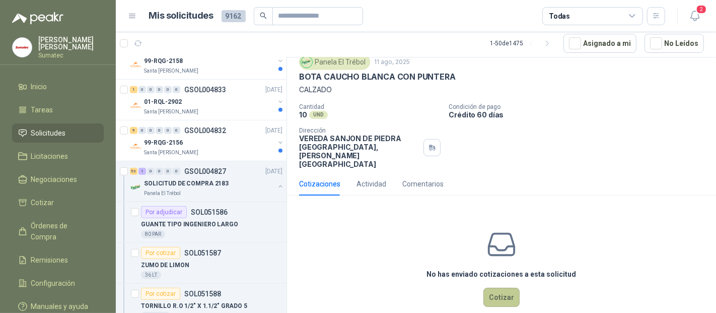
click at [496, 287] on button "Cotizar" at bounding box center [501, 296] width 36 height 19
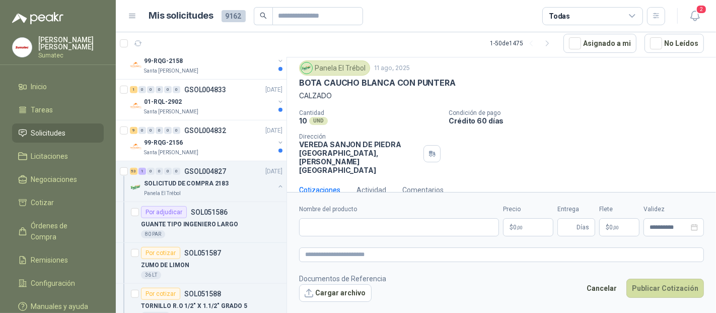
scroll to position [29, 0]
click at [380, 215] on div "Nombre del producto" at bounding box center [399, 220] width 200 height 32
click at [379, 220] on input "Nombre del producto" at bounding box center [399, 227] width 200 height 18
paste input "**********"
type input "**********"
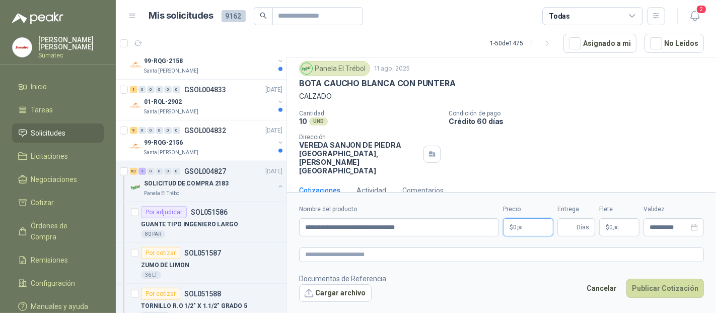
click at [535, 224] on p "$ 0 ,00" at bounding box center [528, 227] width 50 height 18
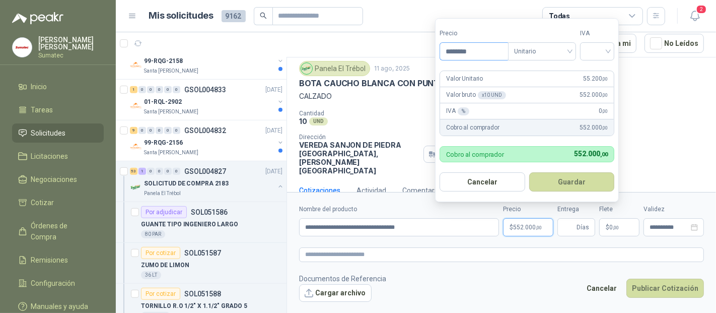
type input "********"
click at [595, 71] on div "19%" at bounding box center [600, 72] width 19 height 11
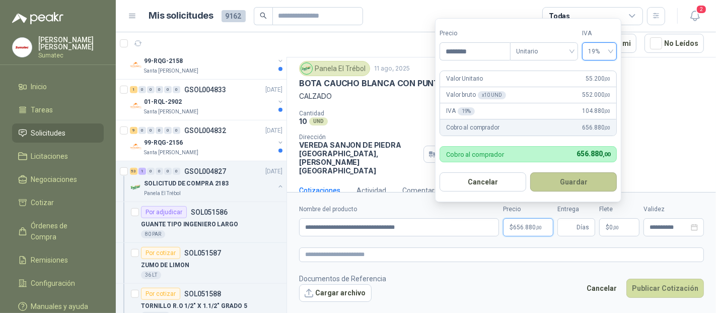
click at [571, 182] on button "Guardar" at bounding box center [573, 181] width 87 height 19
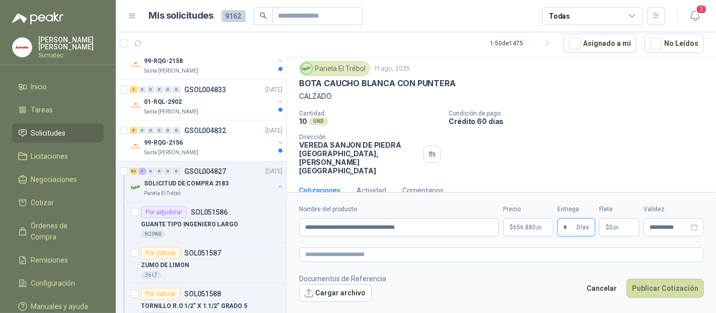
type input "*"
click at [612, 224] on span "0 ,00" at bounding box center [614, 227] width 10 height 6
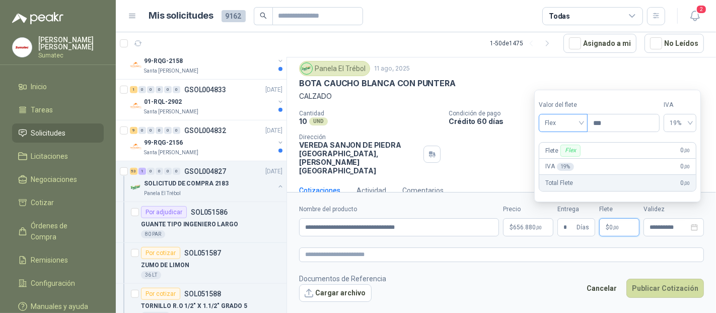
click at [577, 127] on span "Flex" at bounding box center [563, 122] width 37 height 15
click at [562, 160] on div "Incluido" at bounding box center [564, 160] width 35 height 11
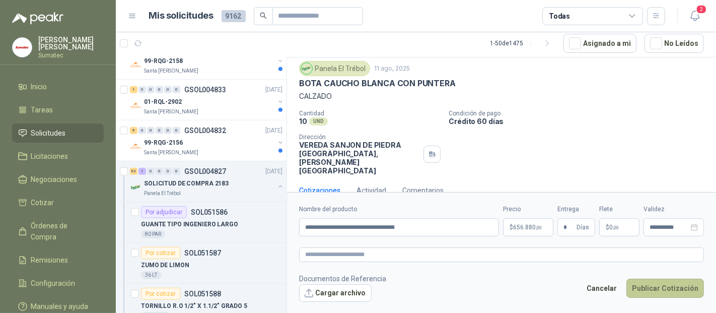
click at [666, 290] on button "Publicar Cotización" at bounding box center [665, 287] width 78 height 19
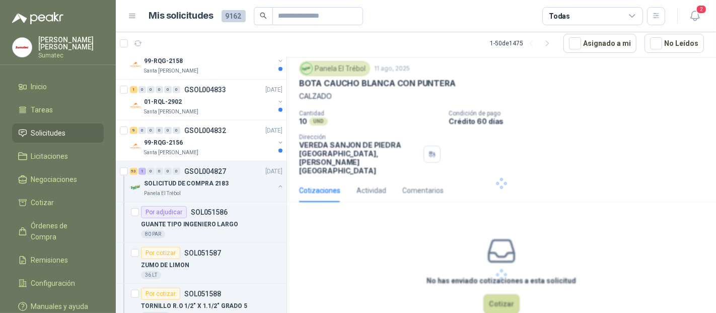
scroll to position [0, 0]
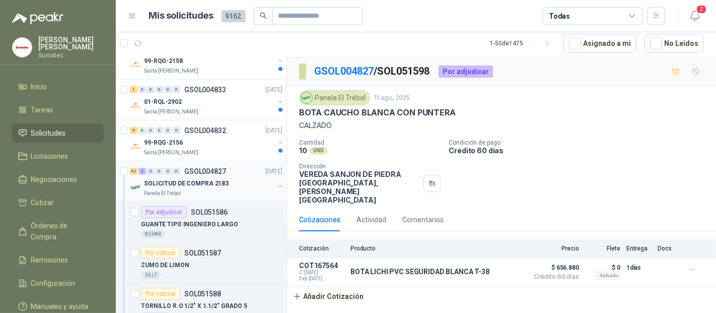
click at [207, 179] on p "SOLICITUD DE COMPRA 2183" at bounding box center [186, 184] width 85 height 10
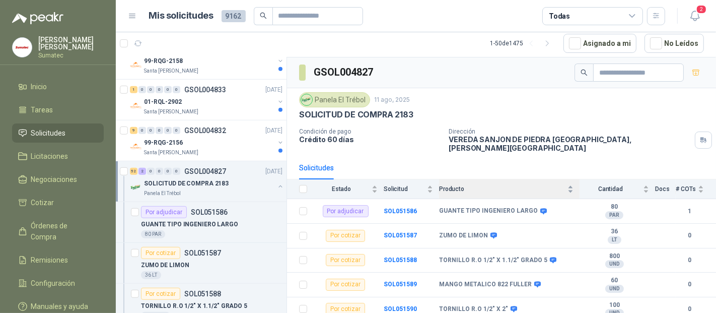
click at [473, 185] on span "Producto" at bounding box center [502, 188] width 126 height 7
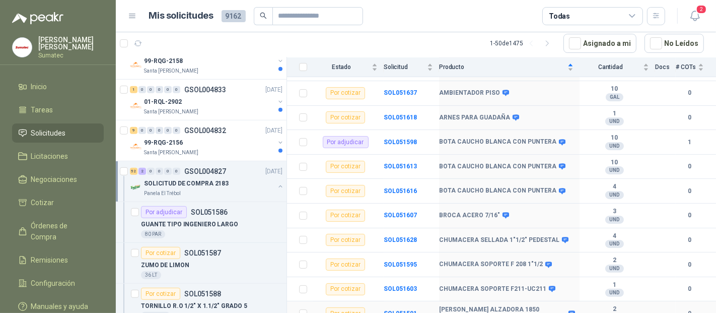
scroll to position [168, 0]
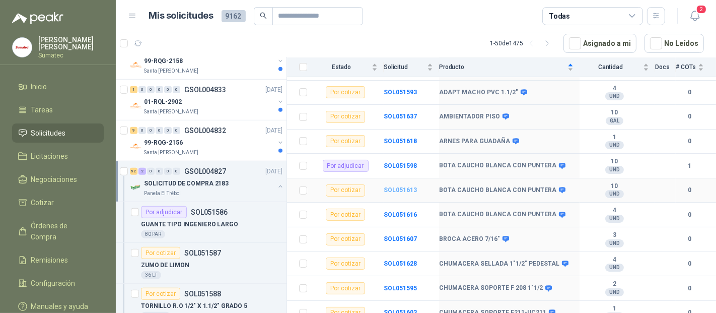
click at [405, 186] on b "SOL051613" at bounding box center [400, 189] width 33 height 7
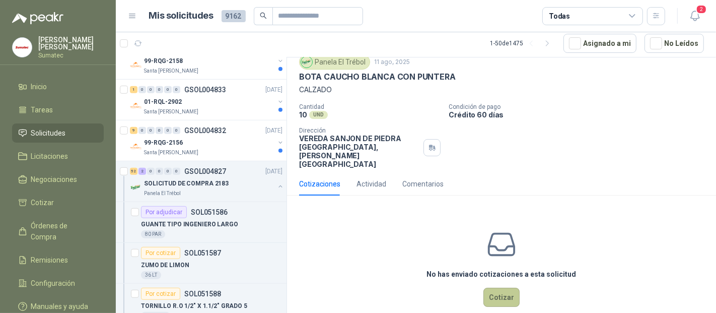
click at [495, 287] on button "Cotizar" at bounding box center [501, 296] width 36 height 19
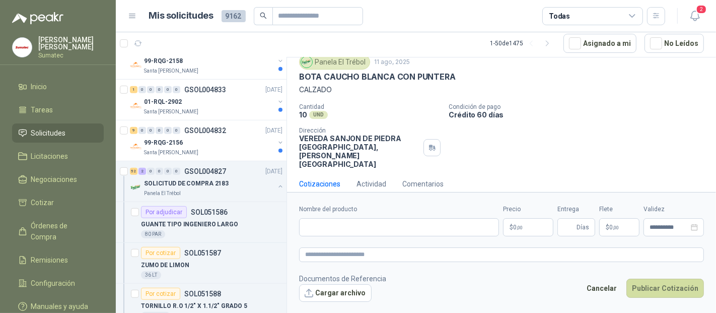
scroll to position [29, 0]
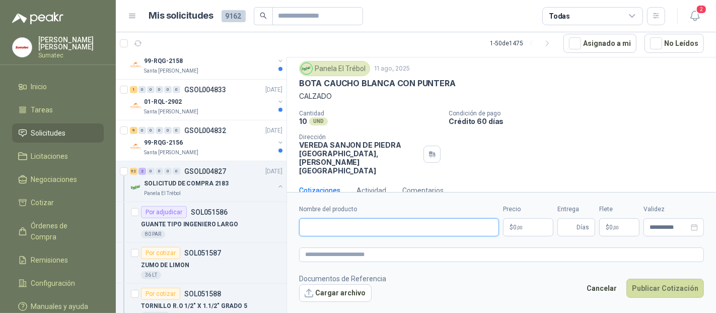
click at [363, 229] on input "Nombre del producto" at bounding box center [399, 227] width 200 height 18
paste input "**********"
type input "**********"
click at [519, 224] on span "0 ,00" at bounding box center [518, 227] width 10 height 6
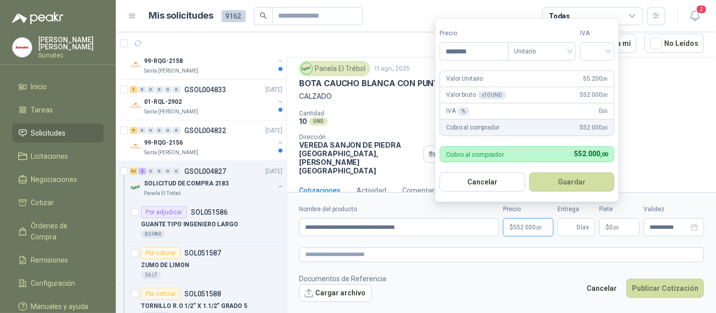
type input "********"
click at [600, 72] on div "19%" at bounding box center [600, 72] width 19 height 11
click at [598, 188] on button "Guardar" at bounding box center [573, 181] width 87 height 19
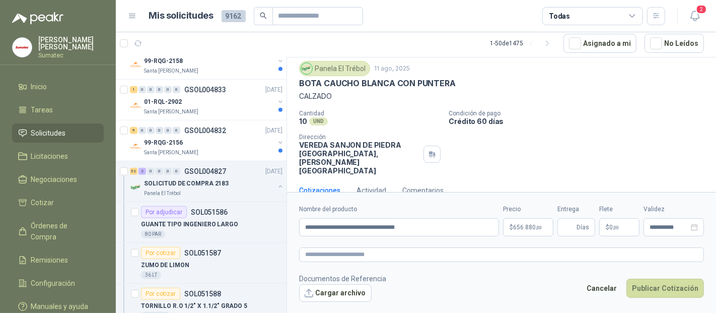
click at [612, 220] on p "$ 0 ,00" at bounding box center [619, 227] width 40 height 18
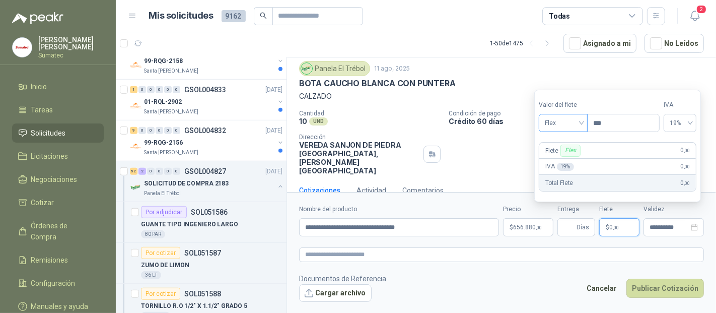
click at [572, 123] on span "Flex" at bounding box center [563, 122] width 37 height 15
click at [565, 159] on div "Incluido" at bounding box center [564, 160] width 35 height 11
click at [573, 230] on input "Entrega" at bounding box center [568, 226] width 11 height 17
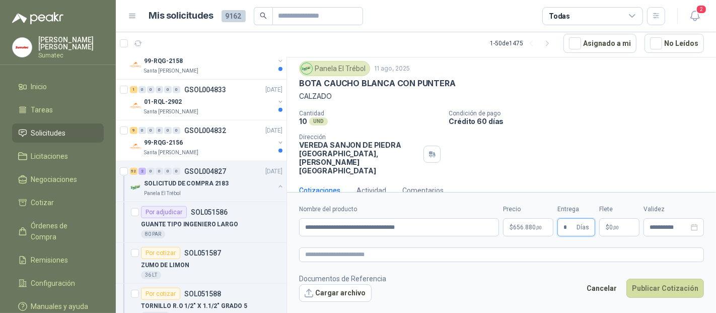
type input "*"
click at [668, 295] on button "Publicar Cotización" at bounding box center [665, 287] width 78 height 19
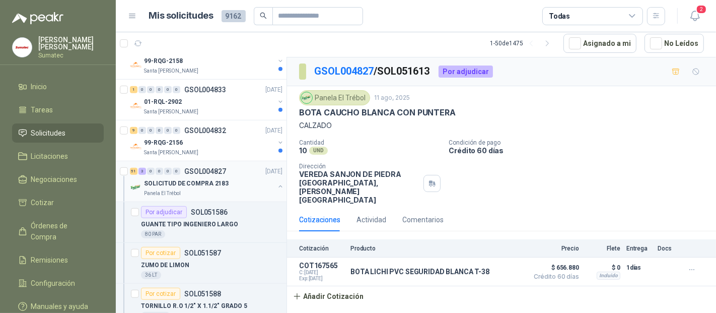
click at [202, 184] on p "SOLICITUD DE COMPRA 2183" at bounding box center [186, 184] width 85 height 10
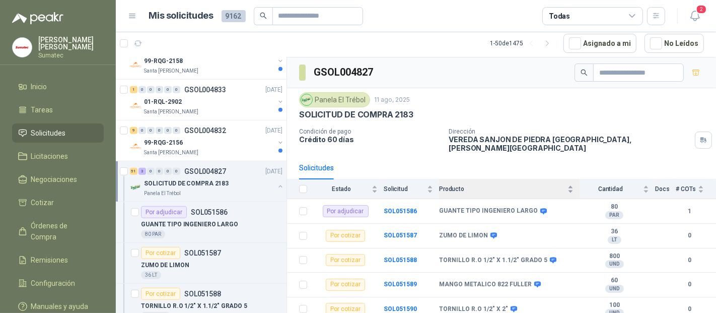
click at [490, 187] on div "Producto" at bounding box center [506, 189] width 134 height 10
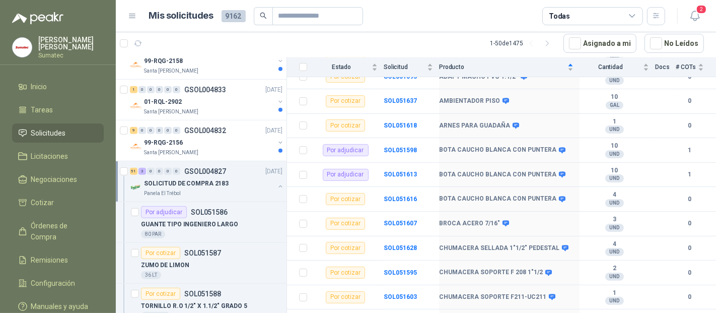
scroll to position [224, 0]
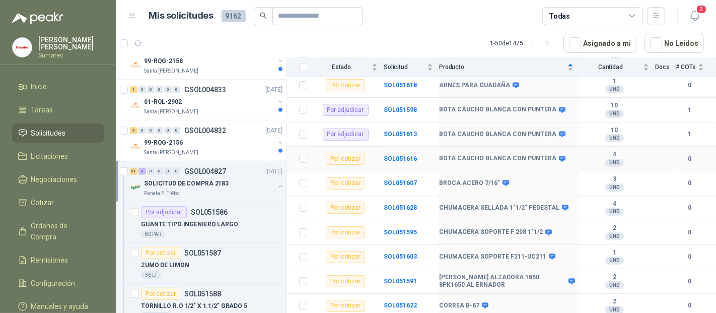
click at [463, 155] on b "BOTA CAUCHO BLANCA CON PUNTERA" at bounding box center [497, 159] width 117 height 8
click at [388, 155] on b "SOL051616" at bounding box center [400, 158] width 33 height 7
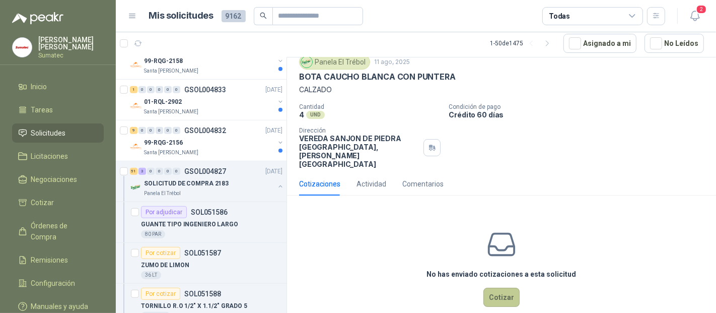
click at [485, 287] on button "Cotizar" at bounding box center [501, 296] width 36 height 19
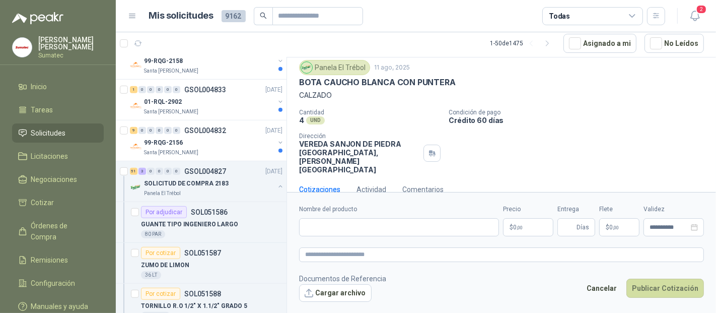
scroll to position [29, 0]
click at [348, 218] on input "Nombre del producto" at bounding box center [399, 227] width 200 height 18
paste input "**********"
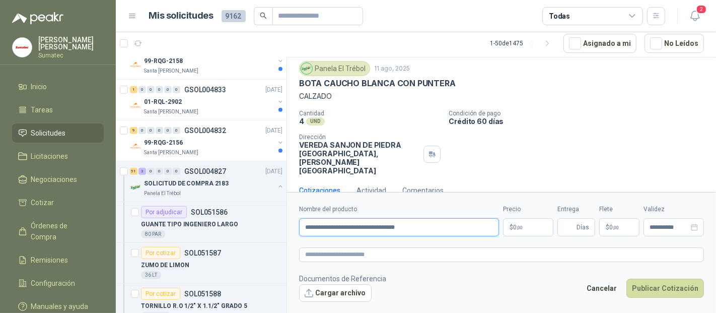
type input "**********"
click at [532, 226] on p "$ 0 ,00" at bounding box center [528, 227] width 50 height 18
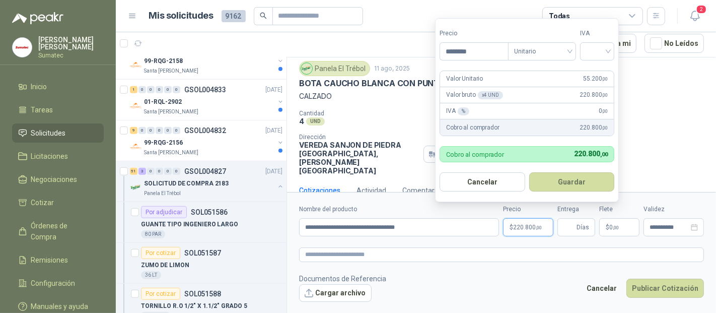
type input "********"
click at [601, 72] on div "19%" at bounding box center [600, 72] width 19 height 11
click at [585, 185] on button "Guardar" at bounding box center [573, 181] width 87 height 19
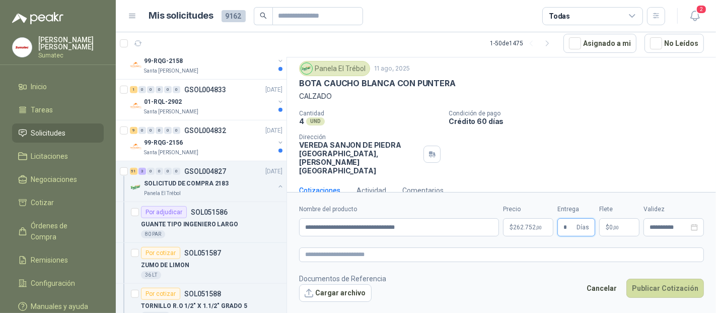
type input "*"
click at [619, 228] on p "$ 0 ,00" at bounding box center [619, 227] width 40 height 18
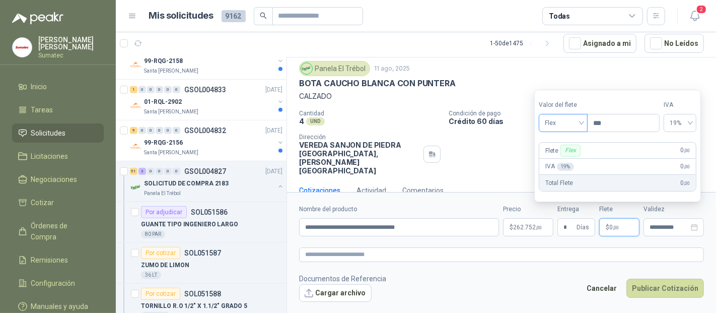
click at [573, 126] on span "Flex" at bounding box center [563, 122] width 37 height 15
click at [566, 156] on div "Incluido" at bounding box center [564, 160] width 35 height 11
click at [664, 286] on button "Publicar Cotización" at bounding box center [665, 287] width 78 height 19
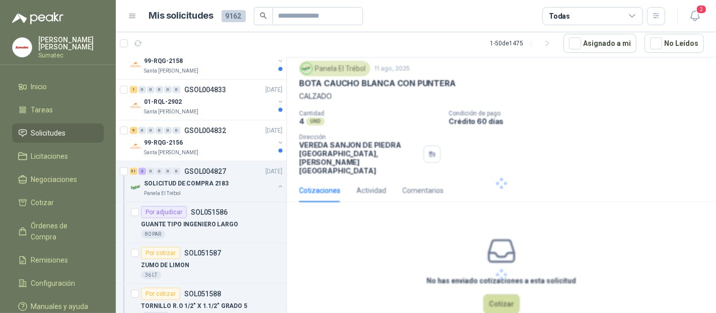
scroll to position [0, 0]
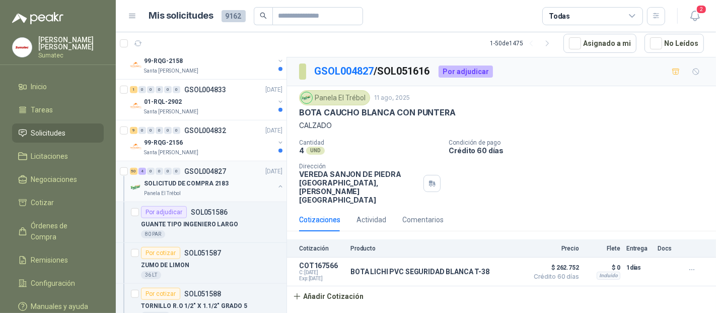
click at [206, 179] on p "SOLICITUD DE COMPRA 2183" at bounding box center [186, 184] width 85 height 10
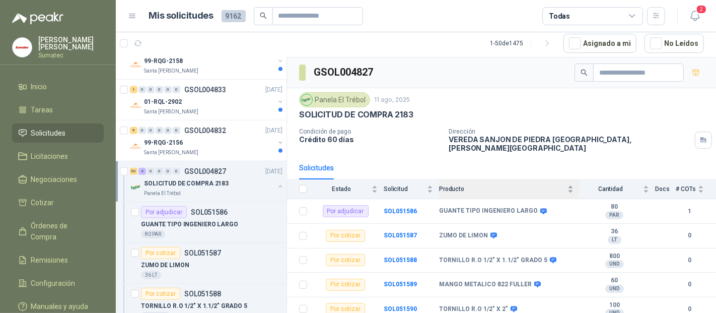
click at [489, 185] on div "Producto" at bounding box center [506, 189] width 134 height 10
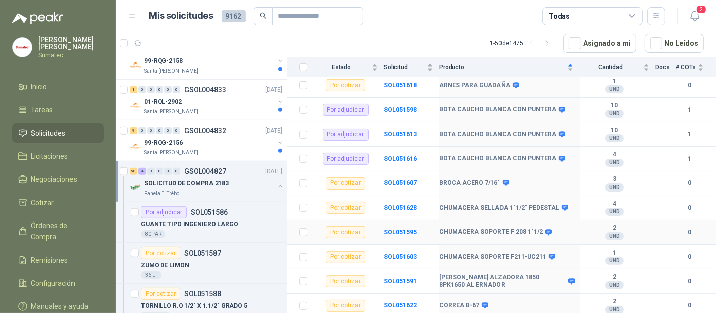
scroll to position [279, 0]
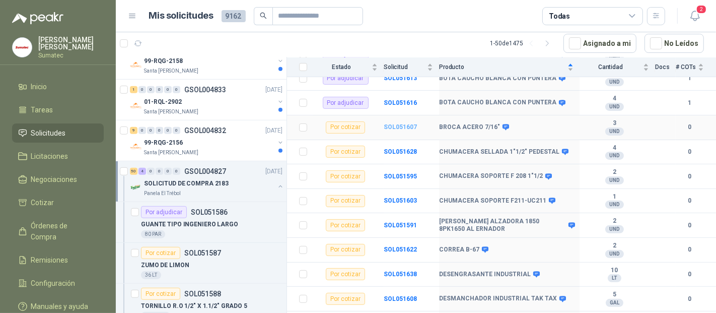
click at [385, 123] on b "SOL051607" at bounding box center [400, 126] width 33 height 7
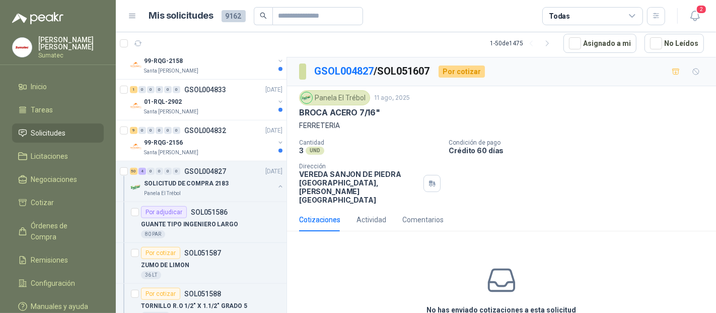
scroll to position [36, 0]
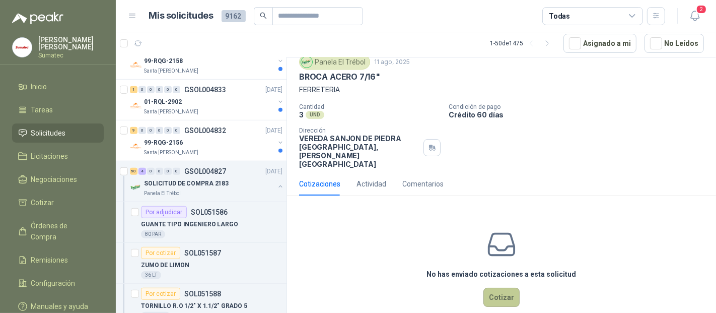
click at [494, 287] on button "Cotizar" at bounding box center [501, 296] width 36 height 19
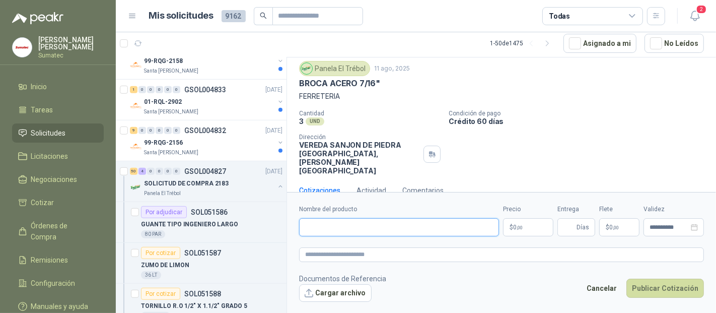
click at [342, 223] on input "Nombre del producto" at bounding box center [399, 227] width 200 height 18
paste input "**********"
drag, startPoint x: 316, startPoint y: 223, endPoint x: 350, endPoint y: 284, distance: 70.3
click at [317, 223] on input "**********" at bounding box center [399, 227] width 200 height 18
type input "**********"
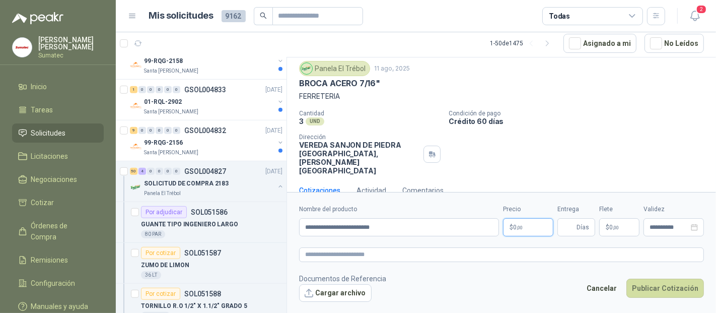
click at [505, 220] on p "$ 0 ,00" at bounding box center [528, 227] width 50 height 18
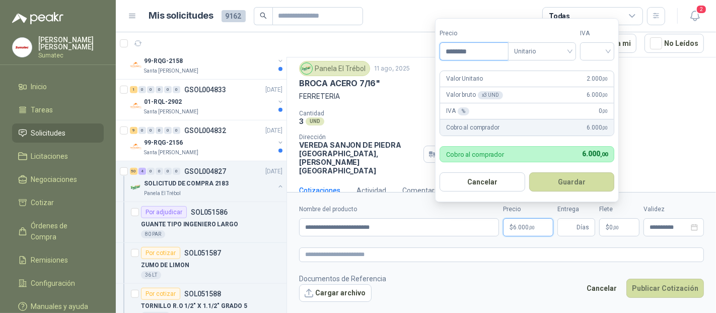
type input "********"
click at [598, 46] on input "search" at bounding box center [597, 50] width 22 height 15
click at [599, 71] on div "19%" at bounding box center [600, 72] width 19 height 11
click at [598, 187] on button "Guardar" at bounding box center [573, 181] width 87 height 19
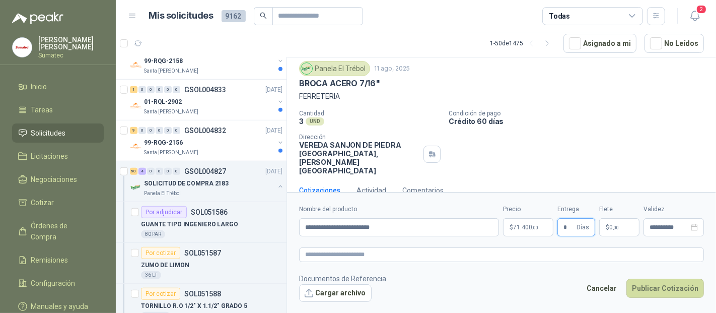
type input "*"
click at [621, 233] on p "$ 0 ,00" at bounding box center [619, 227] width 40 height 18
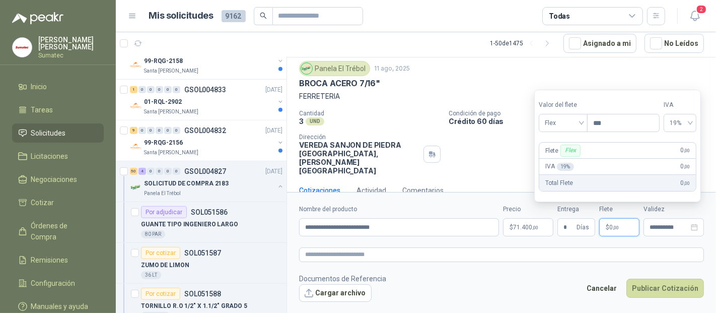
click at [573, 133] on section "Valor [PERSON_NAME] Flex Precio *** IVA 19% Flete Flex 0 ,00 IVA 19 % 0 ,00 Tot…" at bounding box center [617, 146] width 167 height 112
click at [572, 125] on span "Flex" at bounding box center [563, 122] width 37 height 15
click at [570, 157] on div "Incluido" at bounding box center [564, 160] width 35 height 11
click at [666, 285] on button "Publicar Cotización" at bounding box center [665, 287] width 78 height 19
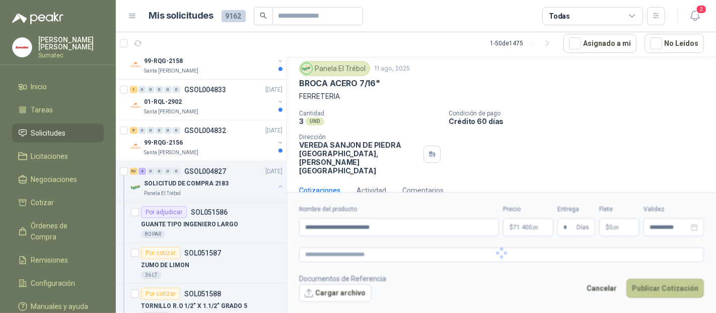
scroll to position [0, 0]
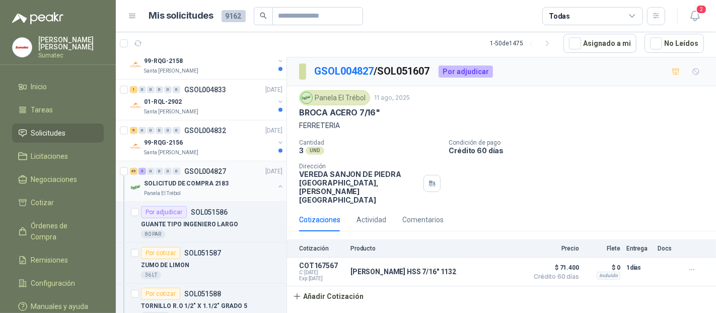
click at [196, 177] on div "SOLICITUD DE COMPRA 2183" at bounding box center [209, 183] width 130 height 12
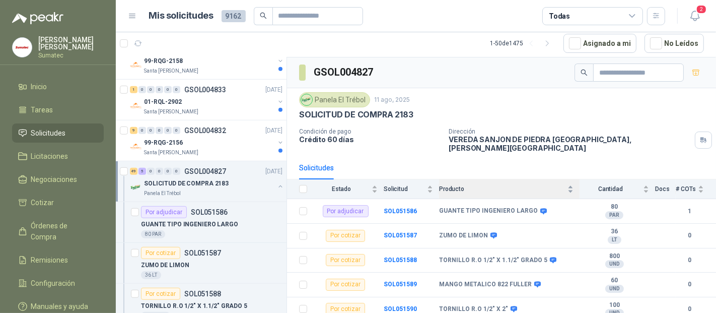
click at [501, 187] on div "Producto" at bounding box center [506, 189] width 134 height 10
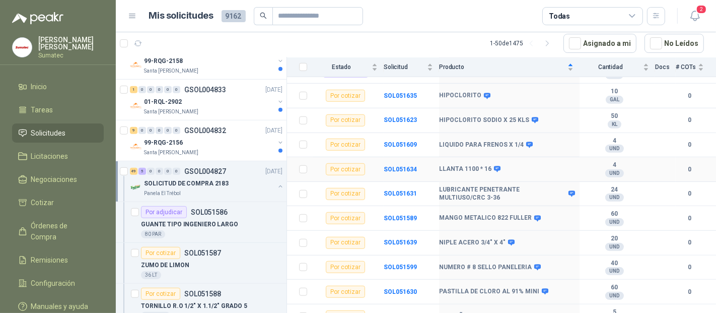
scroll to position [671, 0]
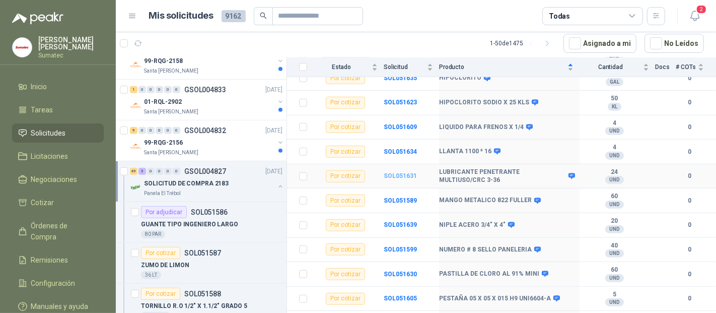
click at [410, 172] on b "SOL051631" at bounding box center [400, 175] width 33 height 7
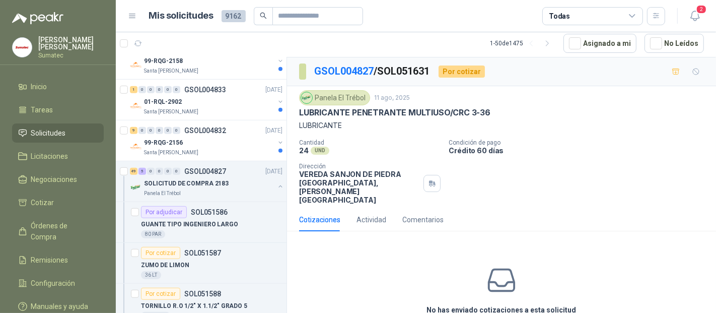
scroll to position [36, 0]
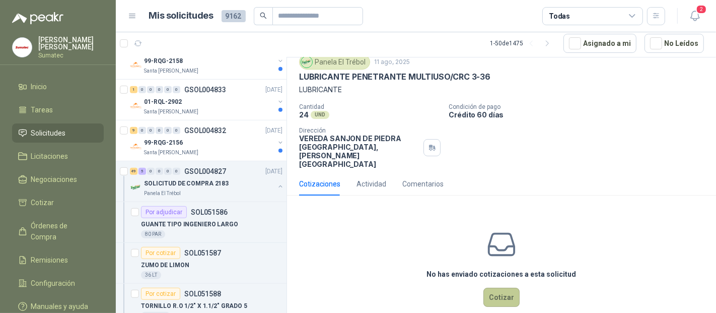
click at [496, 287] on button "Cotizar" at bounding box center [501, 296] width 36 height 19
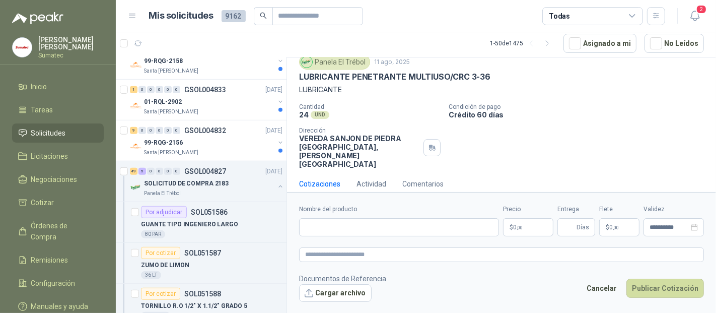
scroll to position [29, 0]
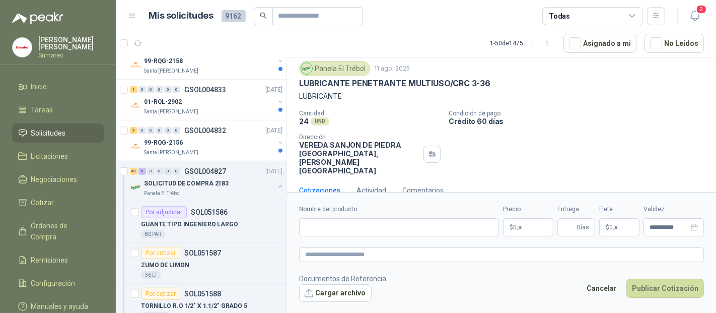
click at [321, 213] on div "Nombre del producto" at bounding box center [399, 220] width 200 height 32
click at [325, 220] on input "Nombre del producto" at bounding box center [399, 227] width 200 height 18
paste input "**********"
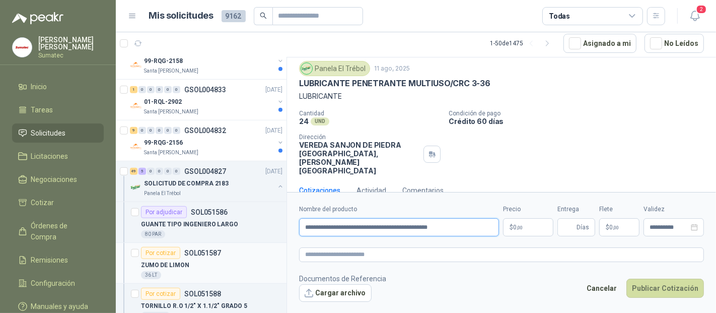
drag, startPoint x: 311, startPoint y: 227, endPoint x: 259, endPoint y: 239, distance: 53.2
click at [276, 232] on div "Solicitudes de nuevos compradores Por cotizar SOL051830 [DATE] pilas energizer …" at bounding box center [416, 185] width 600 height 257
type input "**********"
click at [522, 228] on span ",00" at bounding box center [520, 228] width 6 height 6
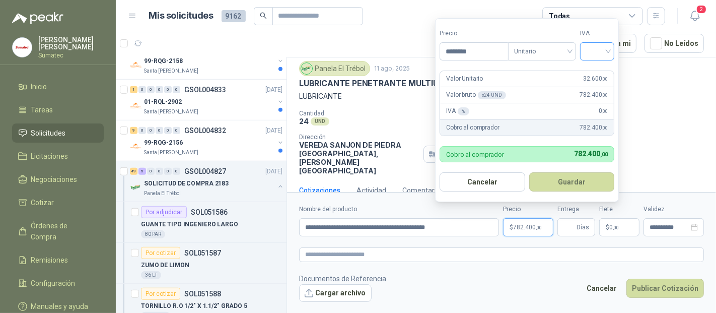
type input "********"
click at [598, 50] on input "search" at bounding box center [597, 50] width 22 height 15
click at [603, 66] on div "19%" at bounding box center [599, 73] width 31 height 16
click at [554, 186] on button "Guardar" at bounding box center [573, 181] width 87 height 19
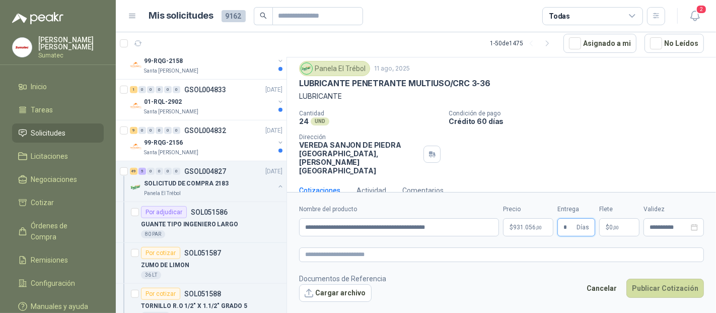
type input "*"
click at [636, 228] on p "$ 0 ,00" at bounding box center [619, 227] width 40 height 18
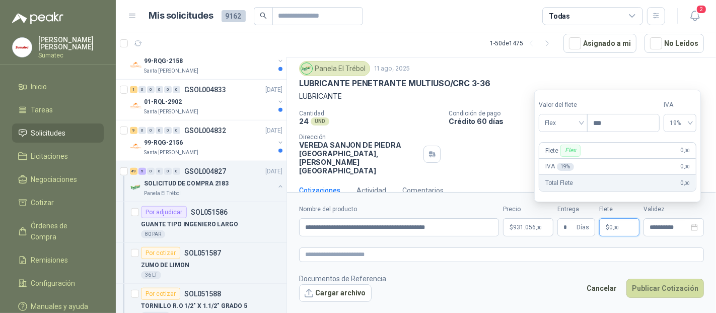
click at [572, 112] on div "Valor [PERSON_NAME] Flex" at bounding box center [563, 116] width 48 height 32
click at [569, 131] on span at bounding box center [563, 122] width 37 height 17
click at [556, 158] on div "Incluido" at bounding box center [564, 160] width 35 height 11
click at [662, 252] on textarea at bounding box center [501, 254] width 405 height 14
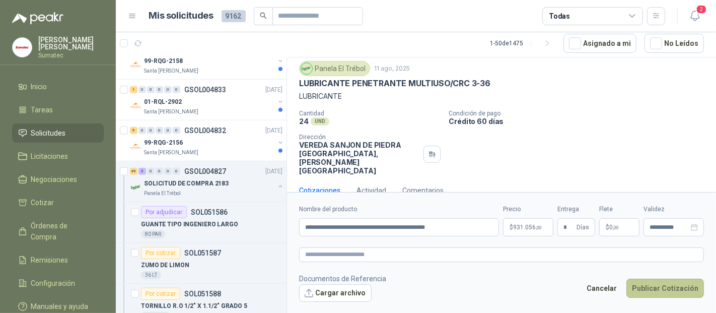
click at [651, 290] on button "Publicar Cotización" at bounding box center [665, 287] width 78 height 19
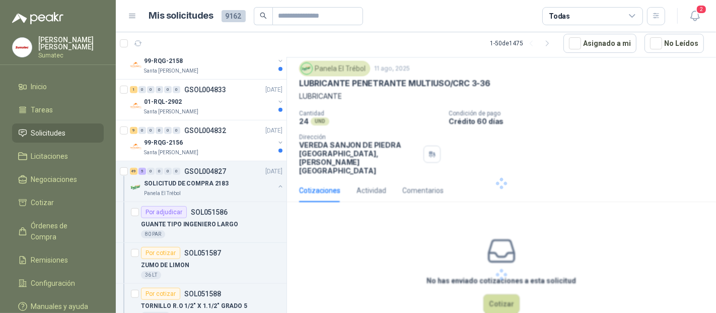
scroll to position [0, 0]
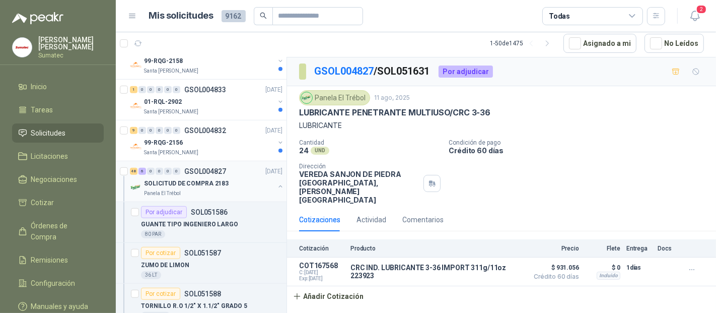
click at [195, 177] on div "SOLICITUD DE COMPRA 2183" at bounding box center [209, 183] width 130 height 12
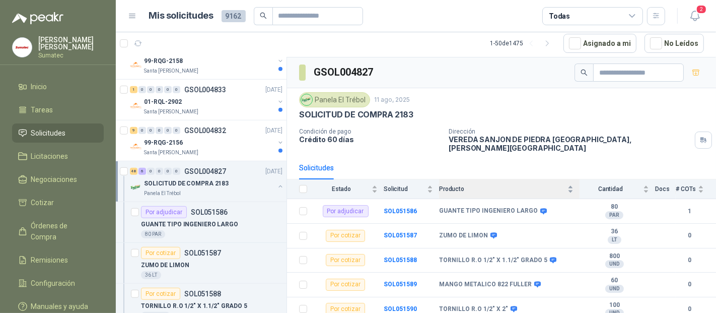
click at [487, 184] on div "Producto" at bounding box center [506, 189] width 134 height 10
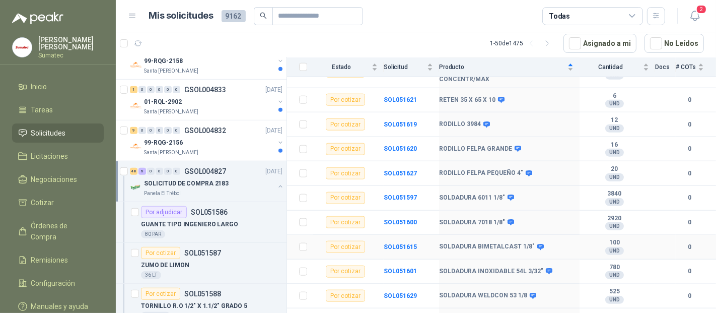
scroll to position [1007, 0]
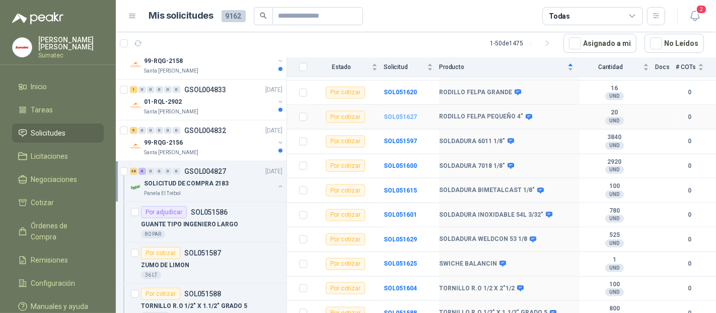
click at [398, 114] on b "SOL051627" at bounding box center [400, 116] width 33 height 7
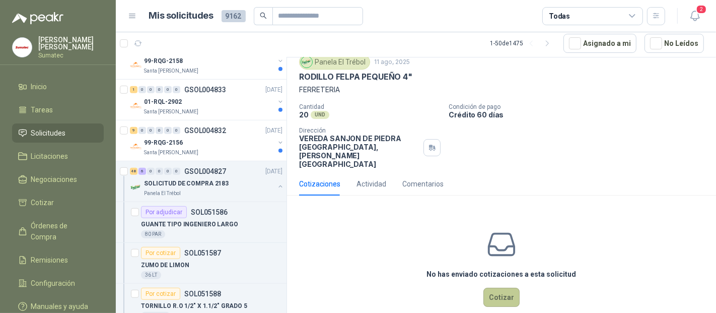
click at [506, 287] on button "Cotizar" at bounding box center [501, 296] width 36 height 19
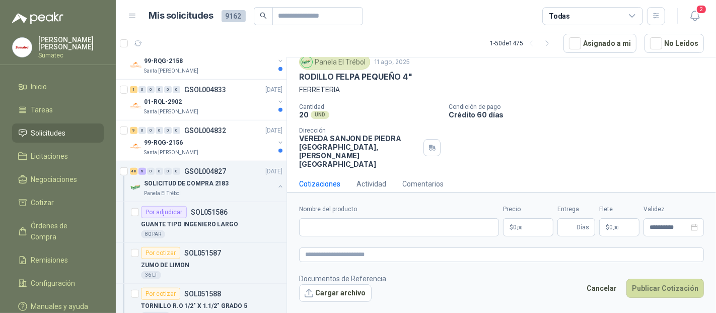
scroll to position [29, 0]
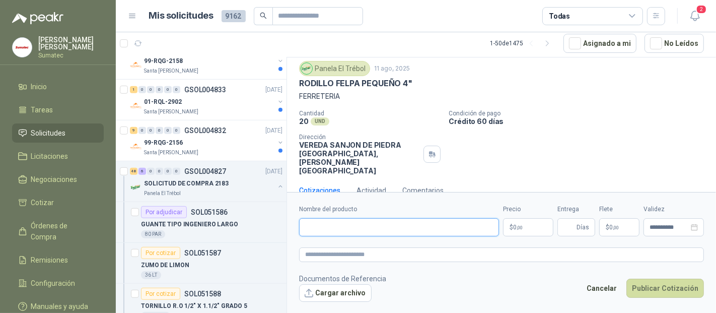
click at [351, 219] on input "Nombre del producto" at bounding box center [399, 227] width 200 height 18
type input "****"
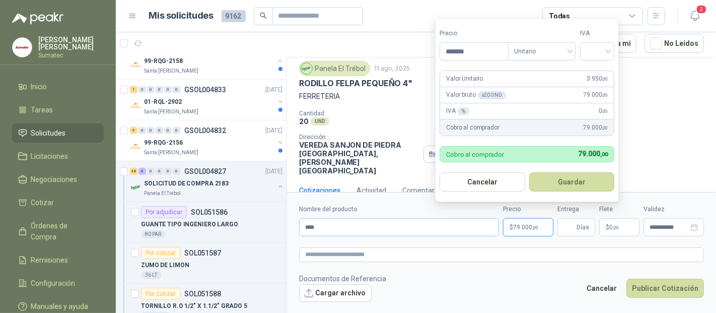
type input "*******"
click at [601, 68] on div "19%" at bounding box center [600, 72] width 19 height 11
click at [580, 191] on button "Guardar" at bounding box center [573, 181] width 87 height 19
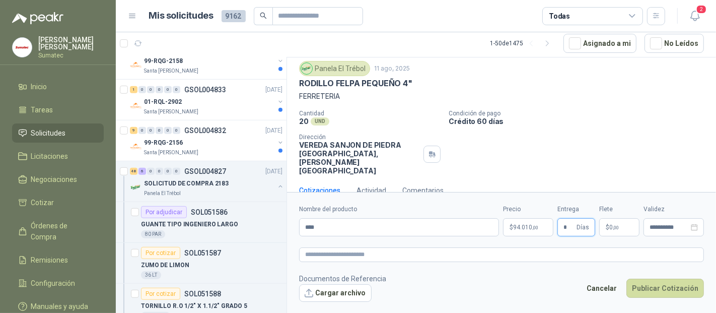
type input "*"
click at [613, 229] on span ",00" at bounding box center [616, 228] width 6 height 6
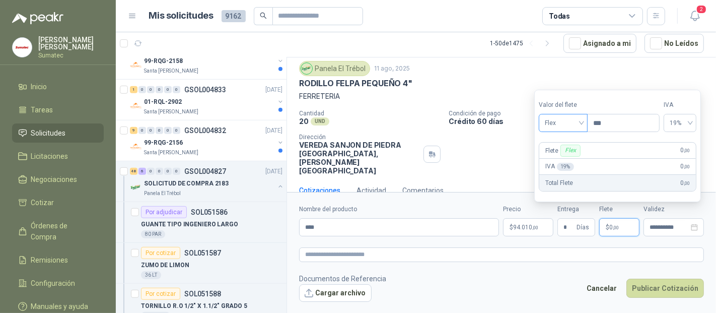
click at [568, 122] on span "Flex" at bounding box center [563, 122] width 37 height 15
click at [570, 156] on div "Incluido" at bounding box center [564, 160] width 35 height 11
click at [677, 283] on button "Publicar Cotización" at bounding box center [665, 287] width 78 height 19
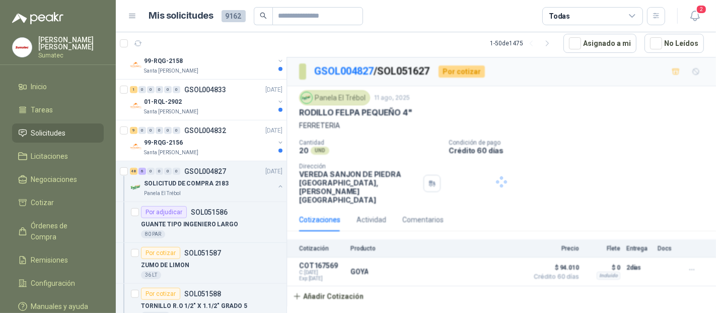
scroll to position [0, 0]
click at [222, 177] on div "SOLICITUD DE COMPRA 2183" at bounding box center [209, 183] width 130 height 12
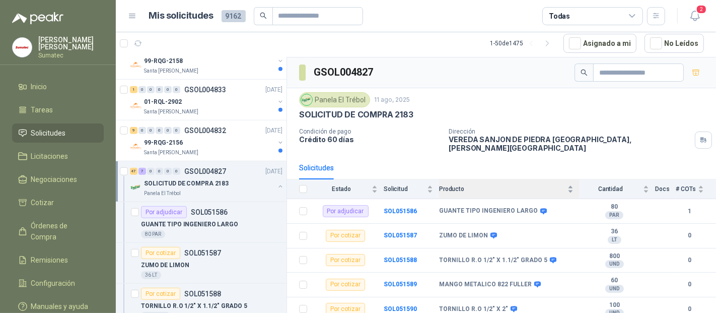
click at [480, 185] on span "Producto" at bounding box center [502, 188] width 126 height 7
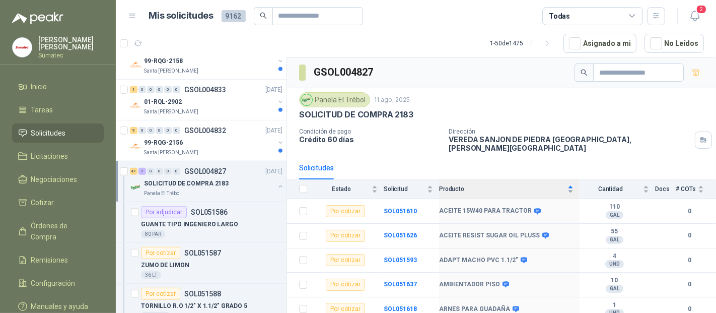
click at [480, 185] on span "Producto" at bounding box center [502, 188] width 126 height 7
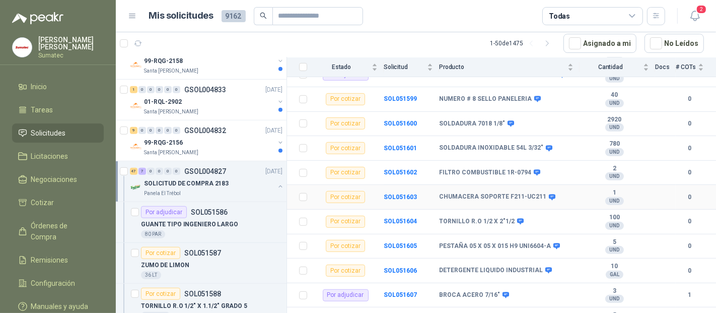
scroll to position [447, 0]
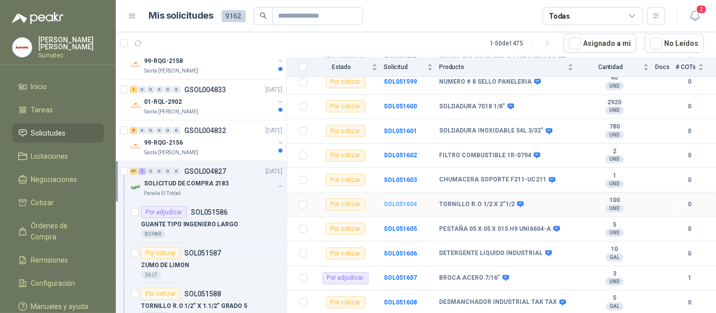
click at [408, 200] on b "SOL051604" at bounding box center [400, 203] width 33 height 7
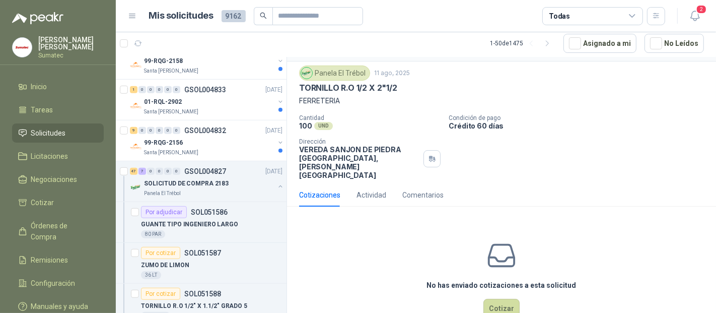
scroll to position [36, 0]
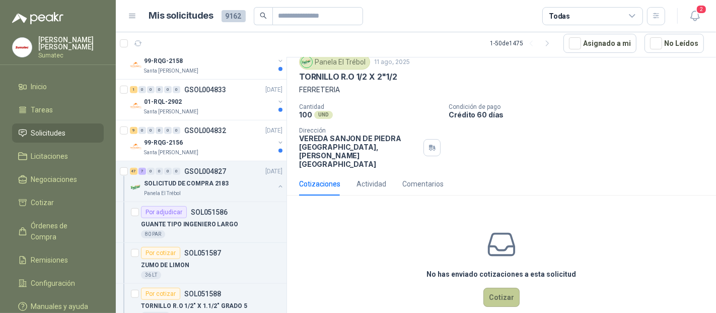
click at [494, 287] on button "Cotizar" at bounding box center [501, 296] width 36 height 19
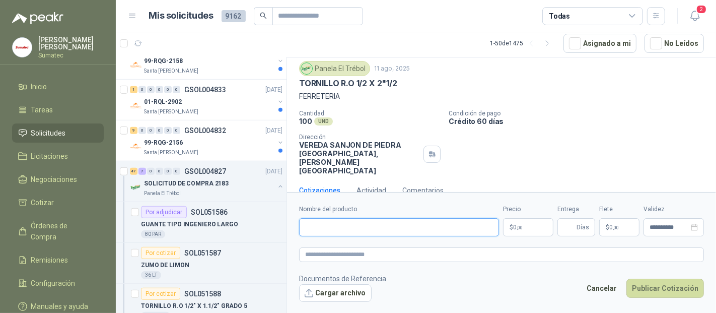
click at [319, 220] on input "Nombre del producto" at bounding box center [399, 227] width 200 height 18
paste input "**********"
type input "**********"
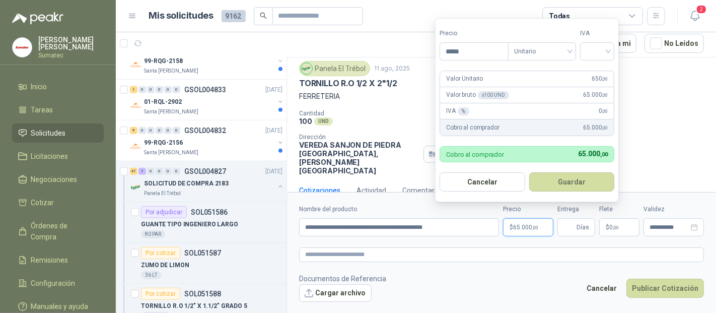
type input "*****"
click at [600, 41] on div "IVA" at bounding box center [597, 45] width 34 height 32
click at [600, 52] on input "search" at bounding box center [597, 50] width 22 height 15
click at [600, 73] on div "19%" at bounding box center [600, 72] width 19 height 11
click at [588, 181] on button "Guardar" at bounding box center [573, 181] width 87 height 19
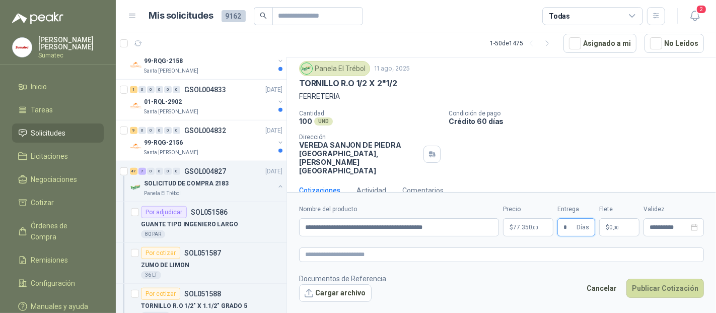
type input "*"
click at [624, 229] on p "$ 0 ,00" at bounding box center [619, 227] width 40 height 18
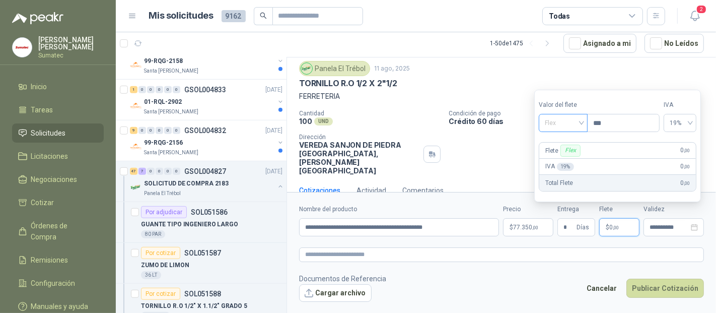
click at [581, 121] on span "Flex" at bounding box center [563, 122] width 37 height 15
click at [559, 167] on div "Incluido" at bounding box center [564, 161] width 47 height 16
click at [667, 296] on button "Publicar Cotización" at bounding box center [665, 287] width 78 height 19
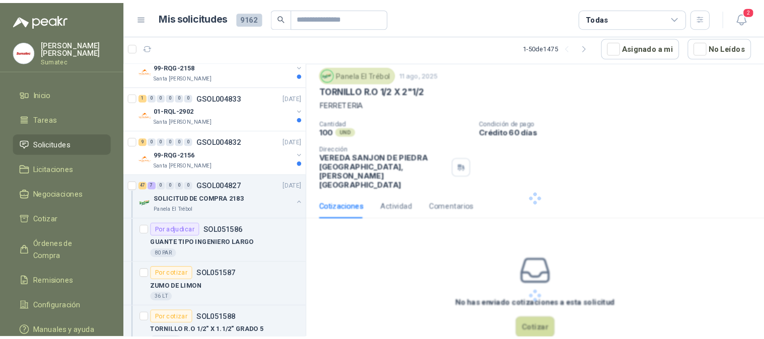
scroll to position [0, 0]
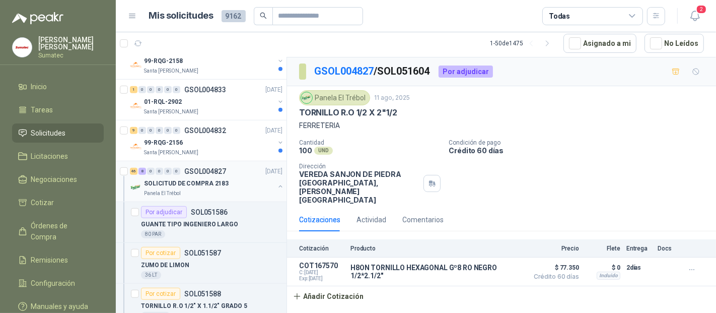
click at [236, 182] on div "SOLICITUD DE COMPRA 2183" at bounding box center [209, 183] width 130 height 12
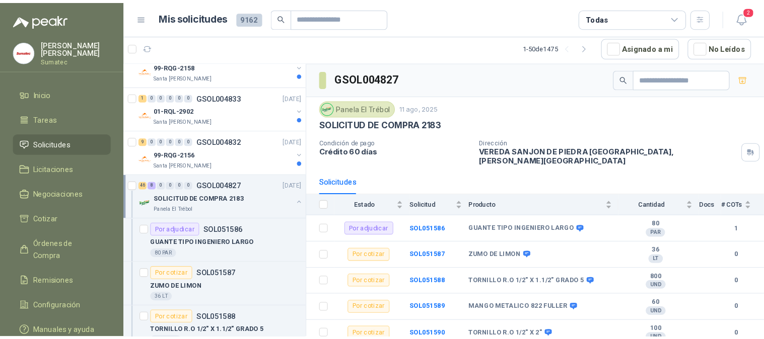
scroll to position [559, 0]
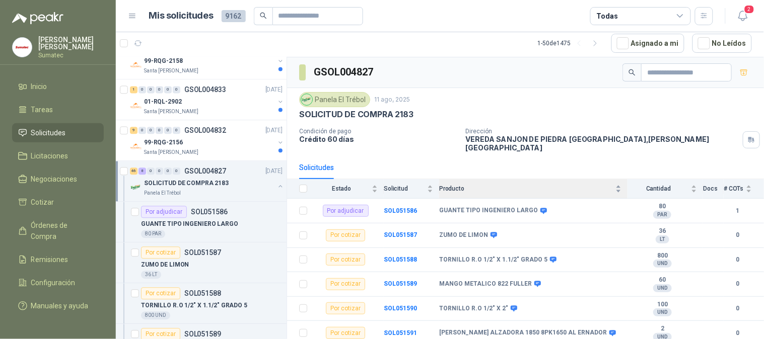
click at [524, 185] on span "Producto" at bounding box center [526, 188] width 174 height 7
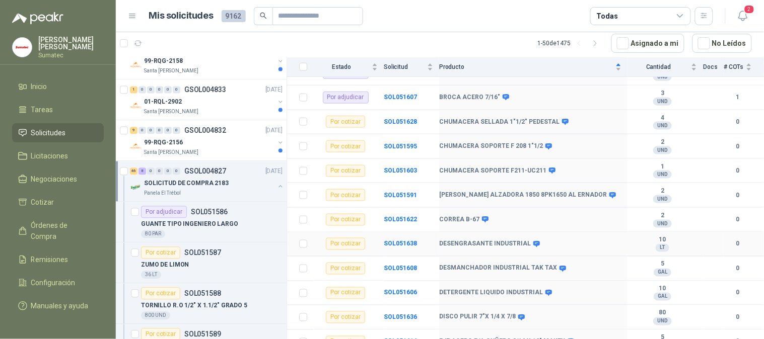
scroll to position [335, 0]
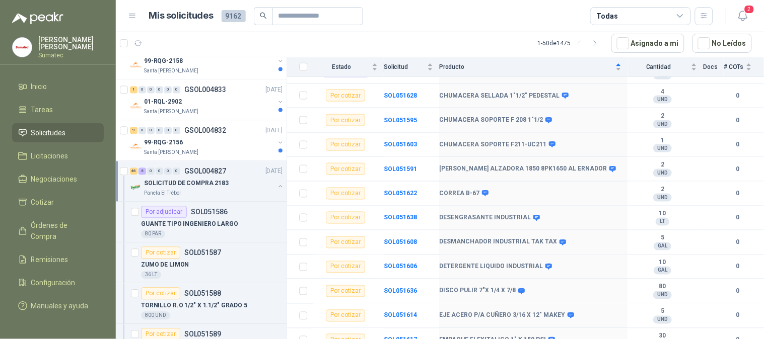
click at [129, 15] on icon at bounding box center [132, 16] width 9 height 9
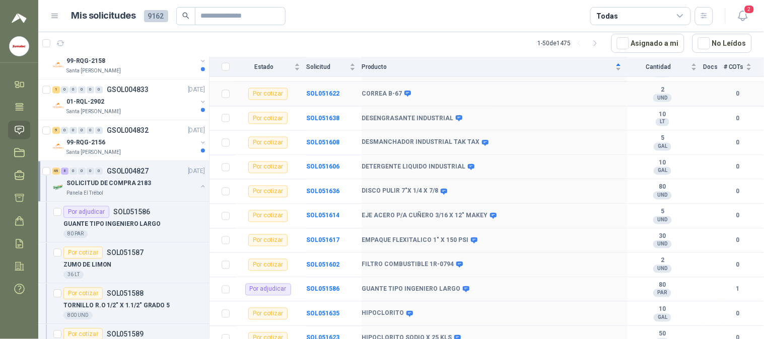
scroll to position [447, 0]
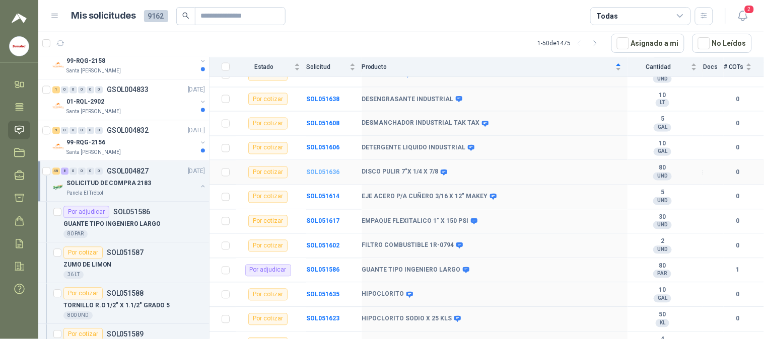
click at [324, 176] on b "SOL051636" at bounding box center [322, 172] width 33 height 7
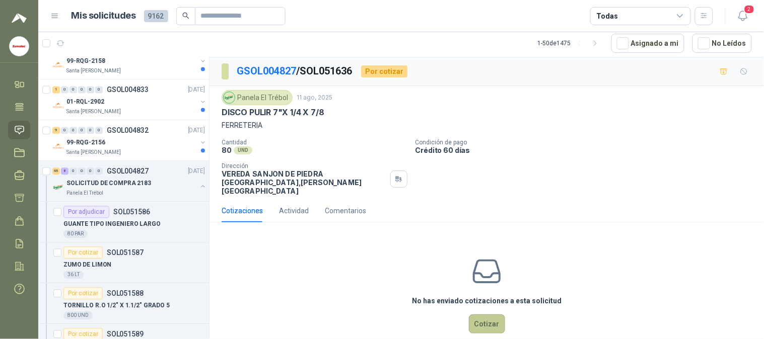
click at [477, 312] on button "Cotizar" at bounding box center [487, 324] width 36 height 19
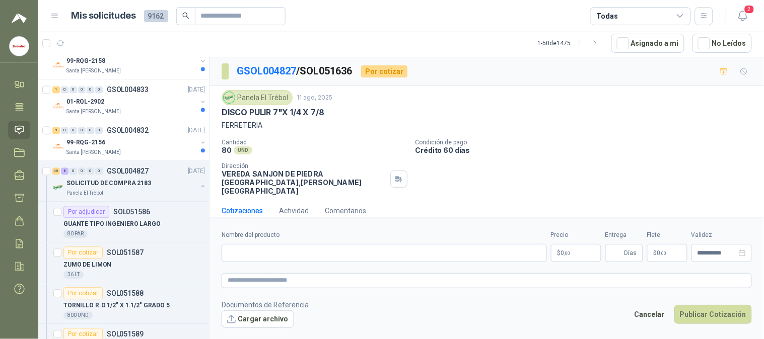
click at [244, 263] on form "**********" at bounding box center [486, 279] width 554 height 122
click at [245, 255] on input "Nombre del producto" at bounding box center [384, 253] width 325 height 18
type input "*******"
click at [561, 247] on p "$ 0 ,00" at bounding box center [576, 253] width 50 height 18
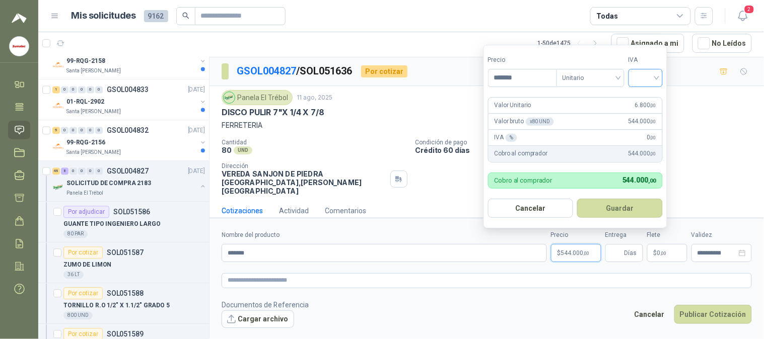
type input "*******"
click at [642, 76] on input "search" at bounding box center [645, 76] width 22 height 15
click at [648, 94] on div "19%" at bounding box center [647, 98] width 19 height 11
click at [614, 210] on button "Guardar" at bounding box center [621, 208] width 87 height 19
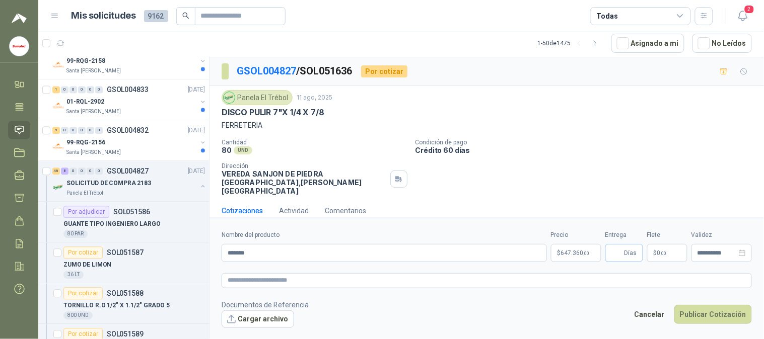
click at [633, 254] on span "Días" at bounding box center [630, 253] width 13 height 17
type input "*"
click at [668, 258] on p "$ 0 ,00" at bounding box center [667, 253] width 40 height 18
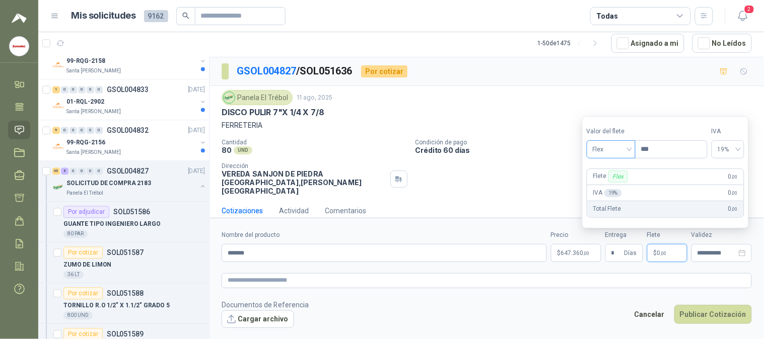
click at [623, 153] on span "Flex" at bounding box center [611, 149] width 37 height 15
click at [614, 186] on div "Incluido" at bounding box center [612, 186] width 35 height 11
click at [700, 309] on button "Publicar Cotización" at bounding box center [713, 314] width 78 height 19
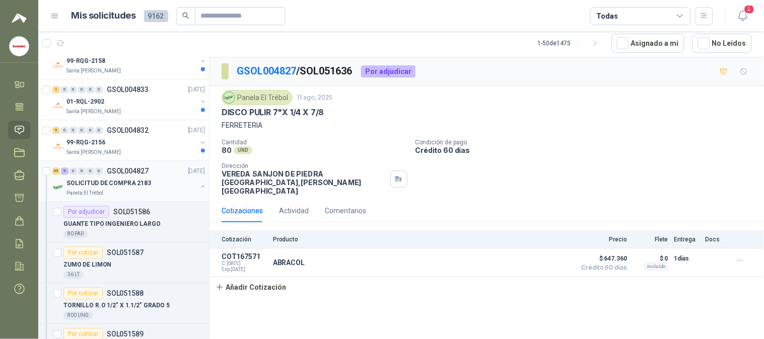
click at [121, 186] on p "SOLICITUD DE COMPRA 2183" at bounding box center [108, 184] width 85 height 10
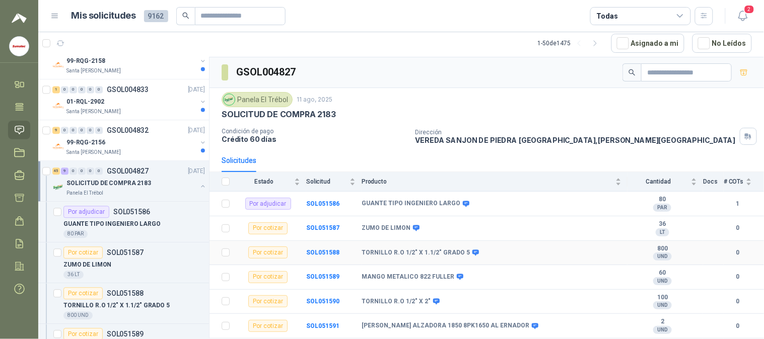
scroll to position [4, 0]
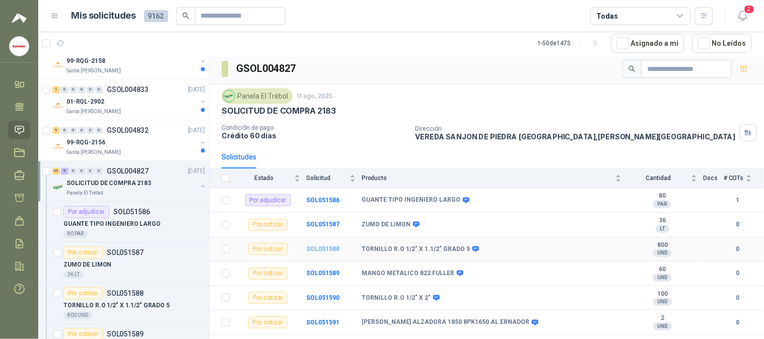
click at [329, 247] on b "SOL051588" at bounding box center [322, 249] width 33 height 7
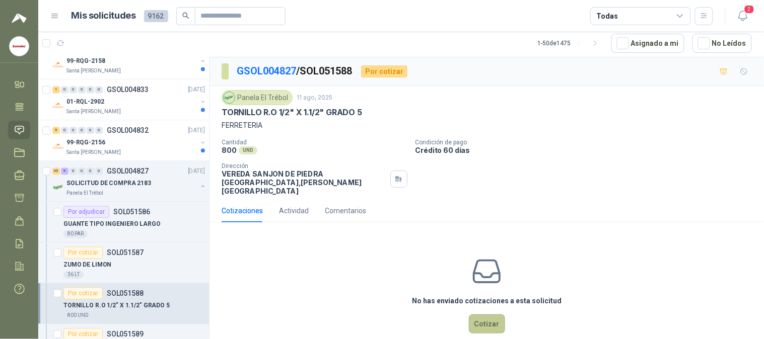
click at [481, 312] on button "Cotizar" at bounding box center [487, 324] width 36 height 19
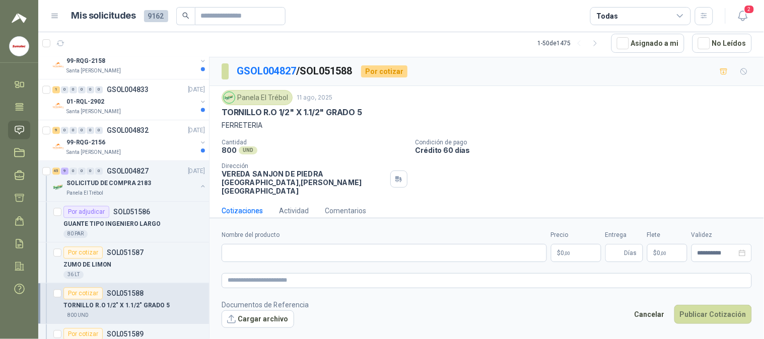
click at [317, 263] on form "**********" at bounding box center [486, 279] width 554 height 122
click at [323, 247] on input "Nombre del producto" at bounding box center [384, 253] width 325 height 18
type input "****"
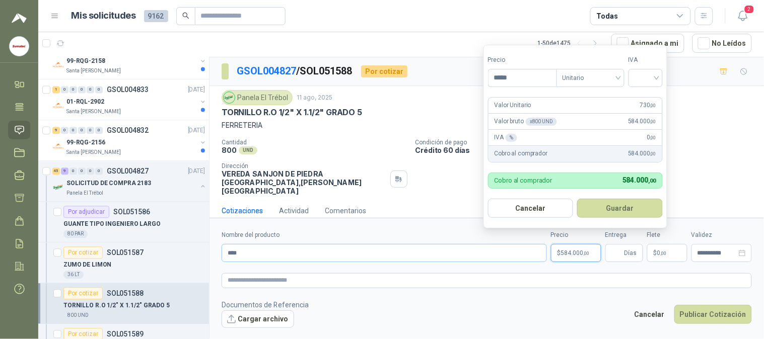
type input "*****"
click at [661, 79] on div at bounding box center [645, 78] width 34 height 18
click at [643, 97] on div "19%" at bounding box center [647, 98] width 19 height 11
click at [606, 210] on button "Guardar" at bounding box center [621, 208] width 87 height 19
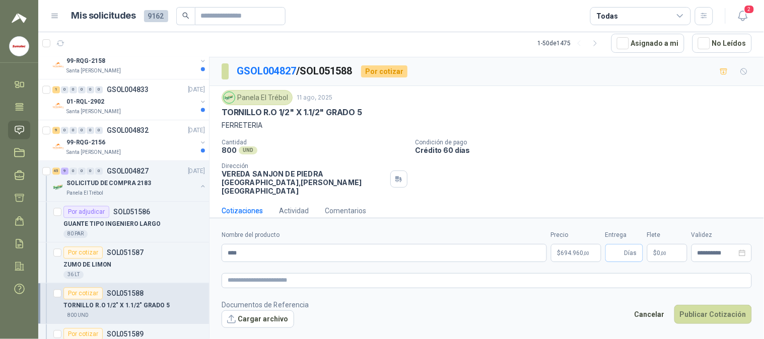
click at [637, 258] on span "Días" at bounding box center [624, 253] width 38 height 18
type input "*"
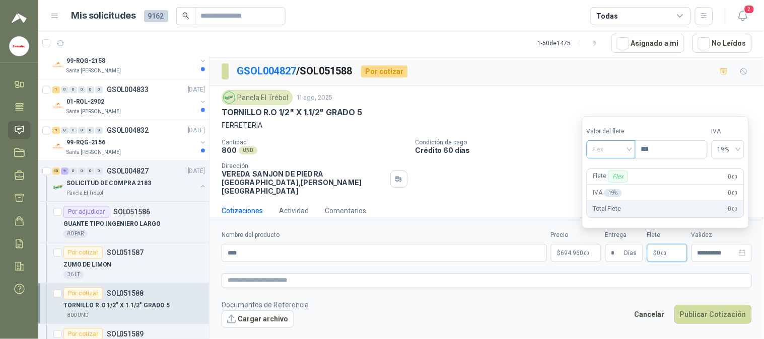
click at [618, 153] on span "Flex" at bounding box center [611, 149] width 37 height 15
click at [605, 187] on div "Incluido" at bounding box center [612, 186] width 35 height 11
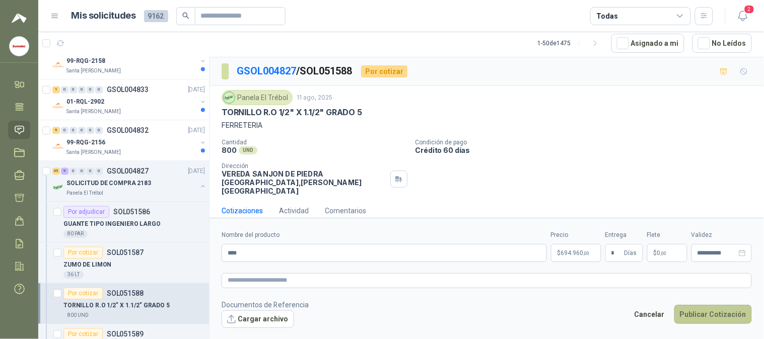
click at [703, 312] on button "Publicar Cotización" at bounding box center [713, 314] width 78 height 19
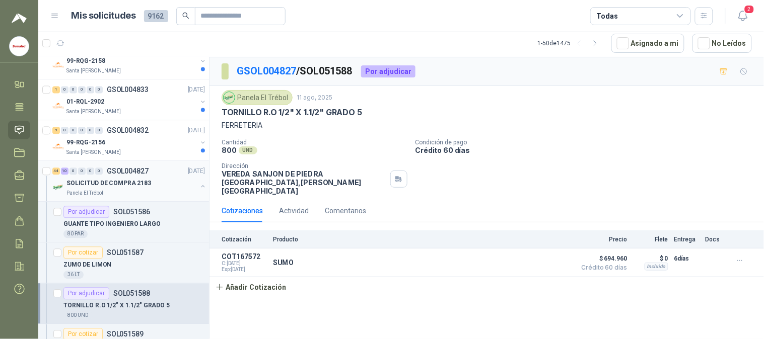
click at [119, 194] on div "Panela El Trébol" at bounding box center [131, 193] width 130 height 8
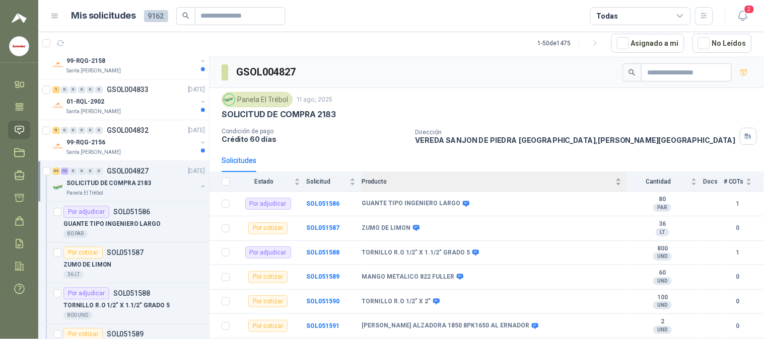
click at [423, 183] on span "Producto" at bounding box center [487, 181] width 252 height 7
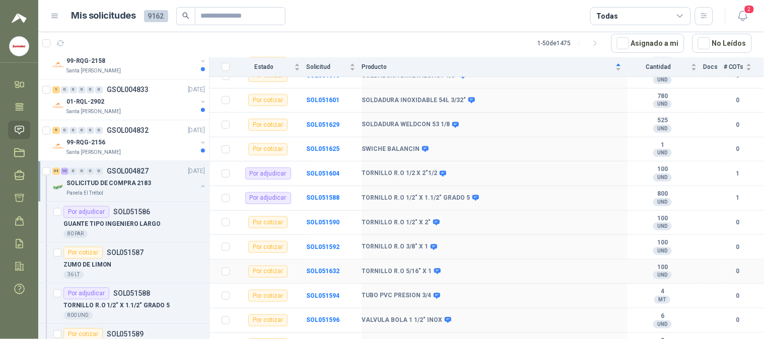
scroll to position [1184, 0]
